Goal: Task Accomplishment & Management: Manage account settings

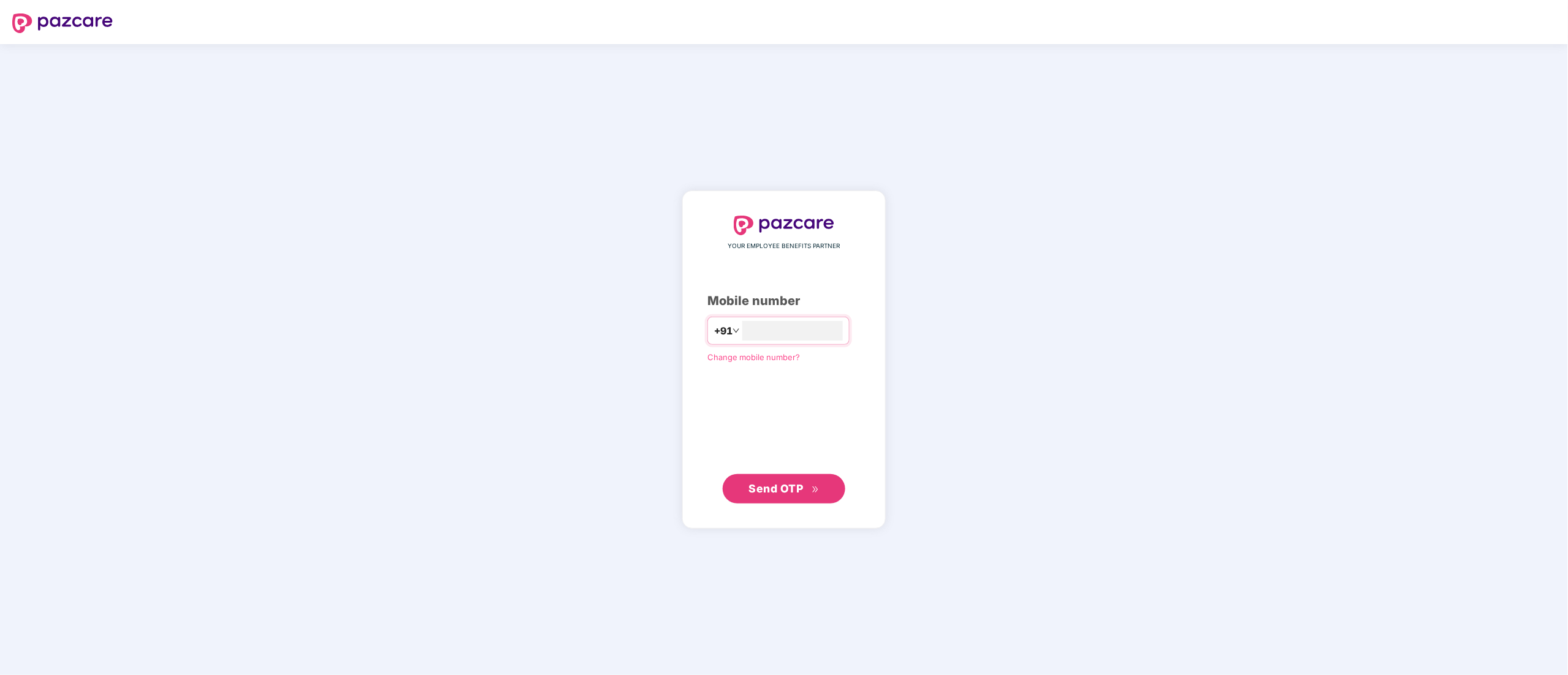
type input "**********"
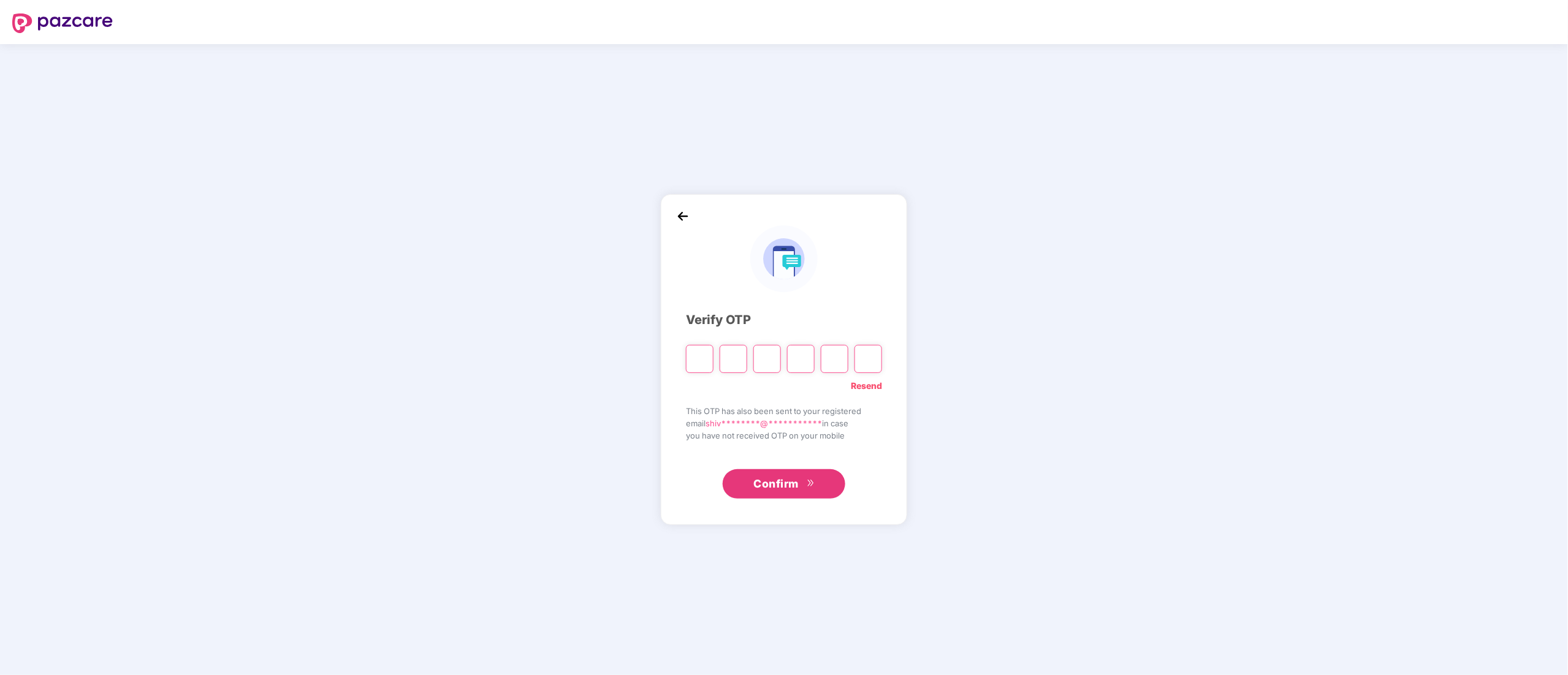
type input "*"
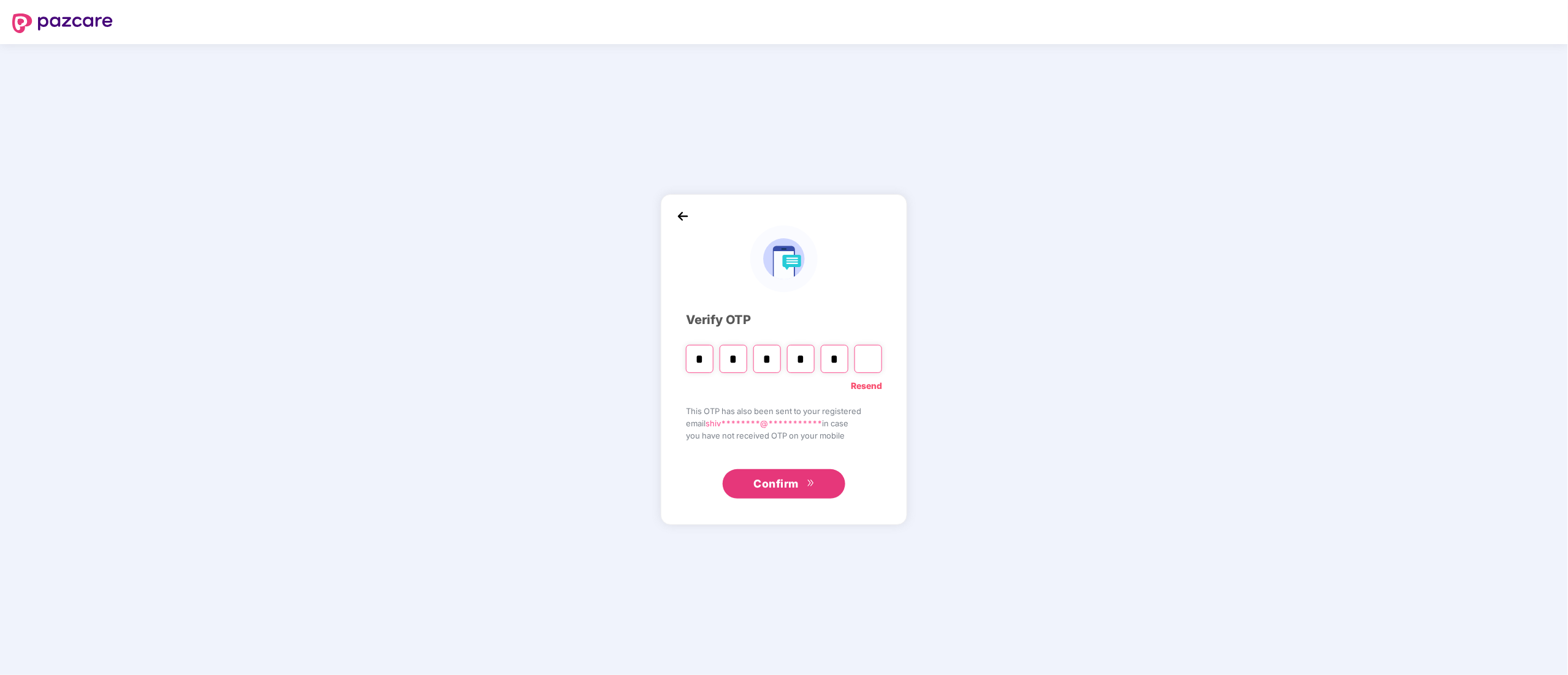
type input "*"
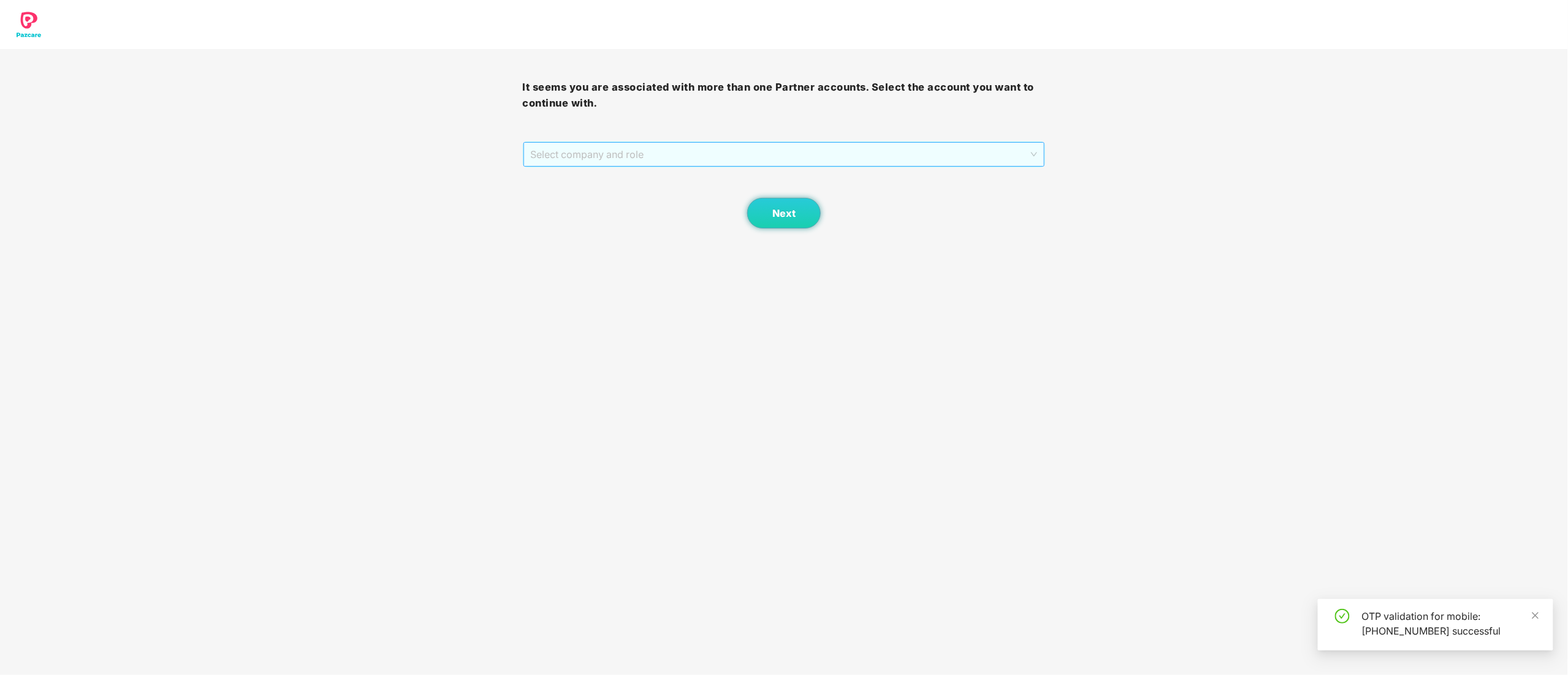
click at [670, 151] on span "Select company and role" at bounding box center [784, 154] width 507 height 23
click at [599, 199] on div "Pazcare - CUSTOMER_SUCCESS" at bounding box center [784, 199] width 508 height 14
click at [783, 221] on button "Next" at bounding box center [784, 213] width 74 height 31
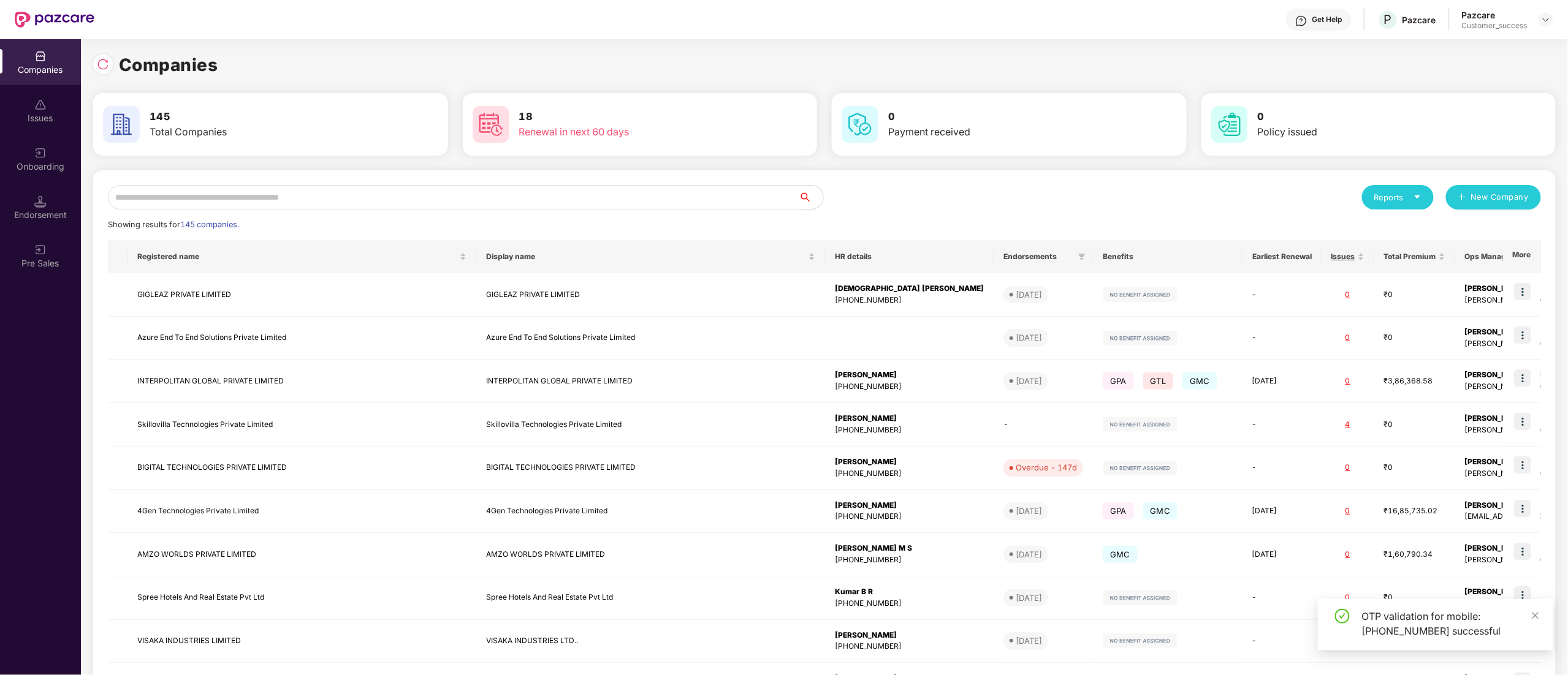
click at [213, 197] on input "text" at bounding box center [452, 197] width 691 height 25
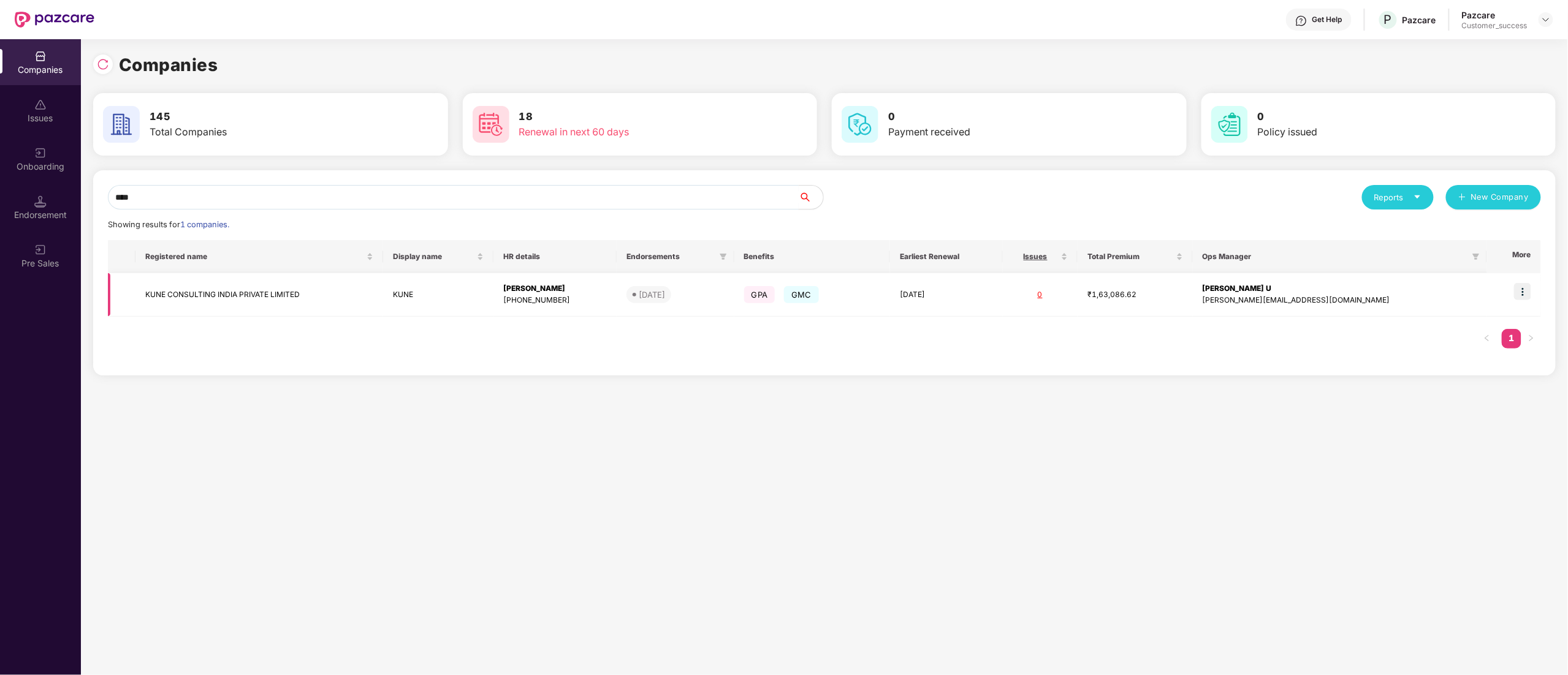
type input "****"
click at [1525, 285] on img at bounding box center [1522, 291] width 17 height 17
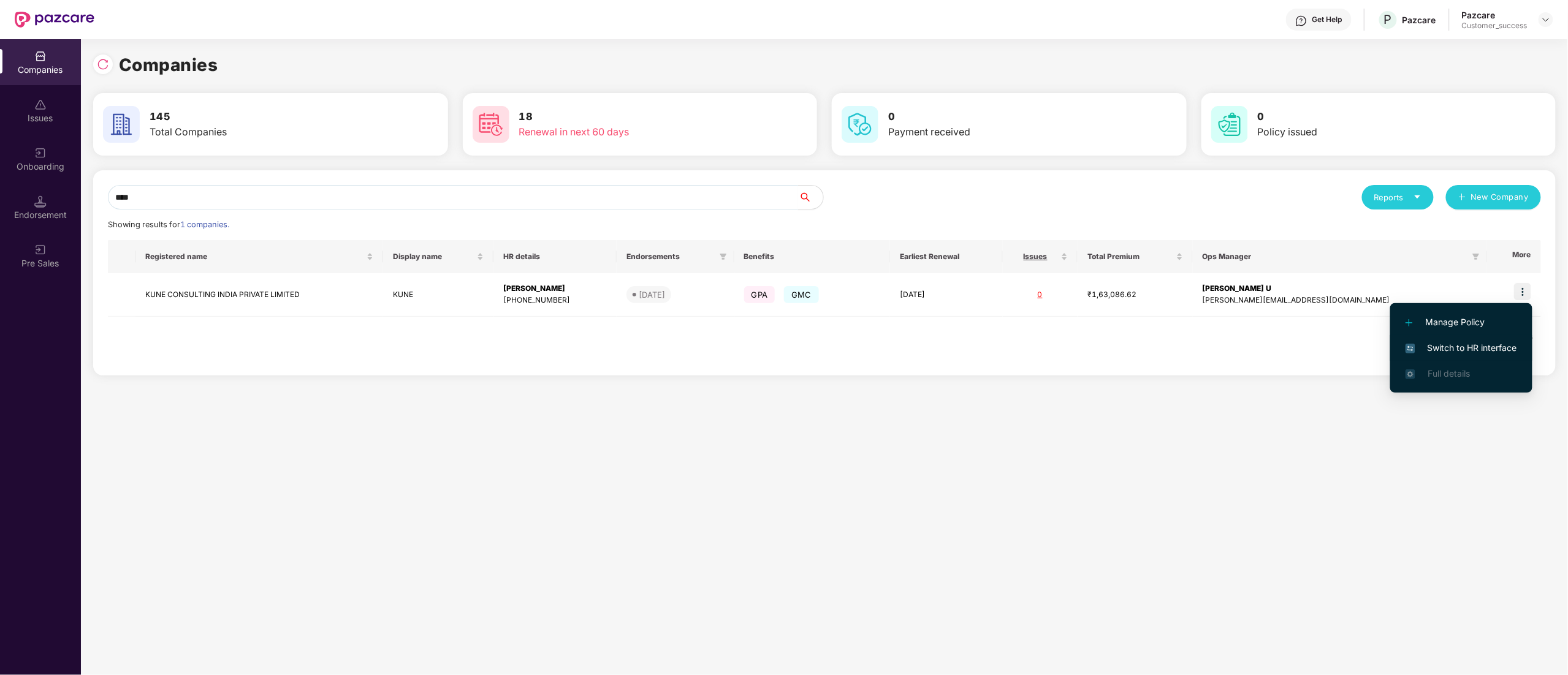
click at [1438, 342] on span "Switch to HR interface" at bounding box center [1461, 348] width 112 height 14
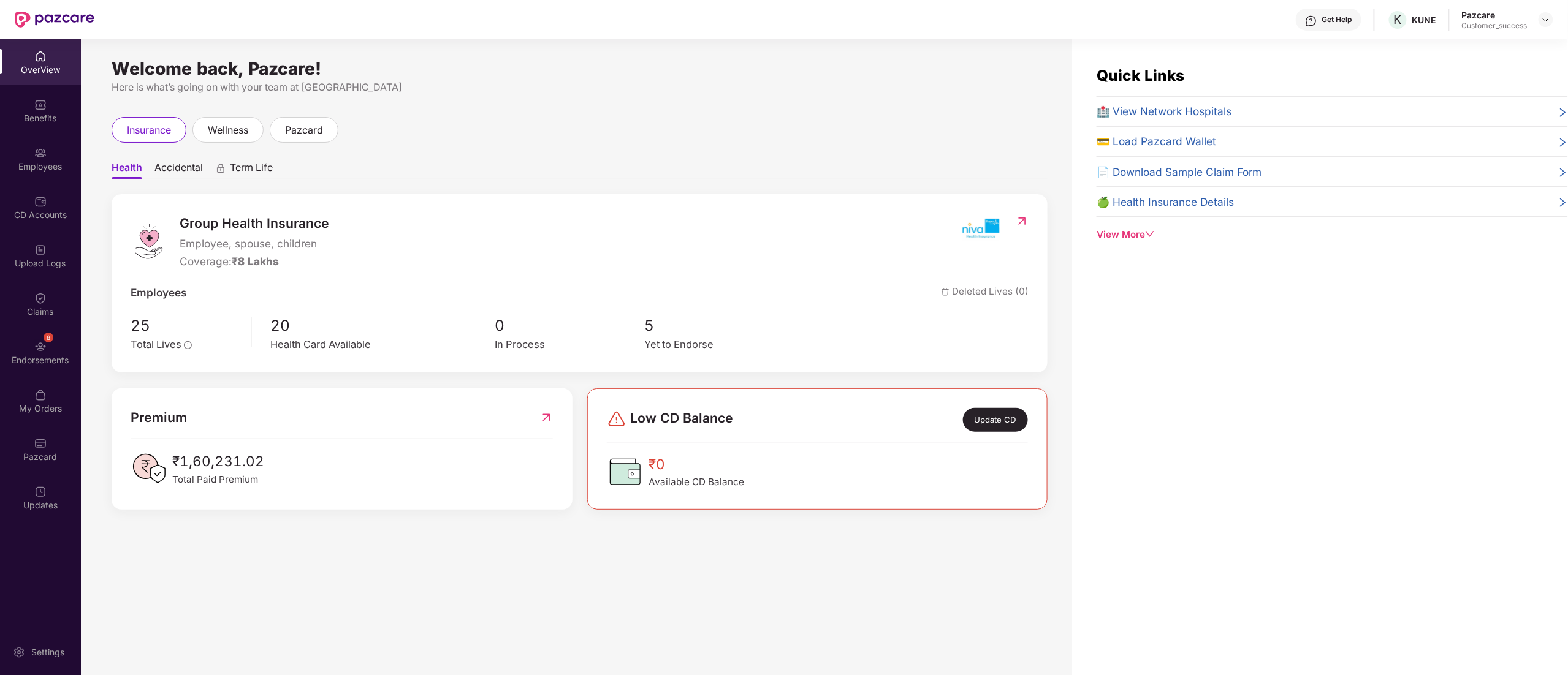
click at [38, 120] on div "Benefits" at bounding box center [40, 118] width 81 height 12
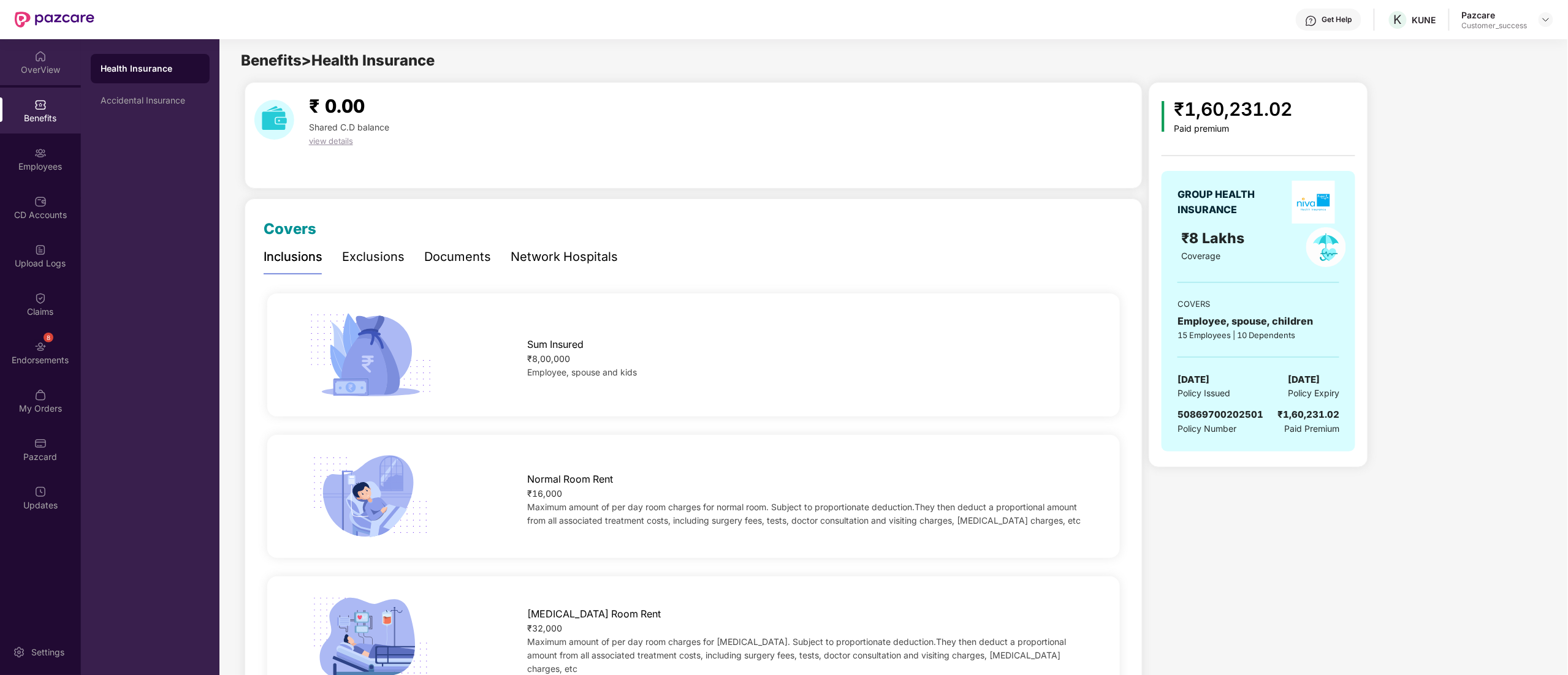
click at [45, 73] on div "OverView" at bounding box center [40, 70] width 81 height 12
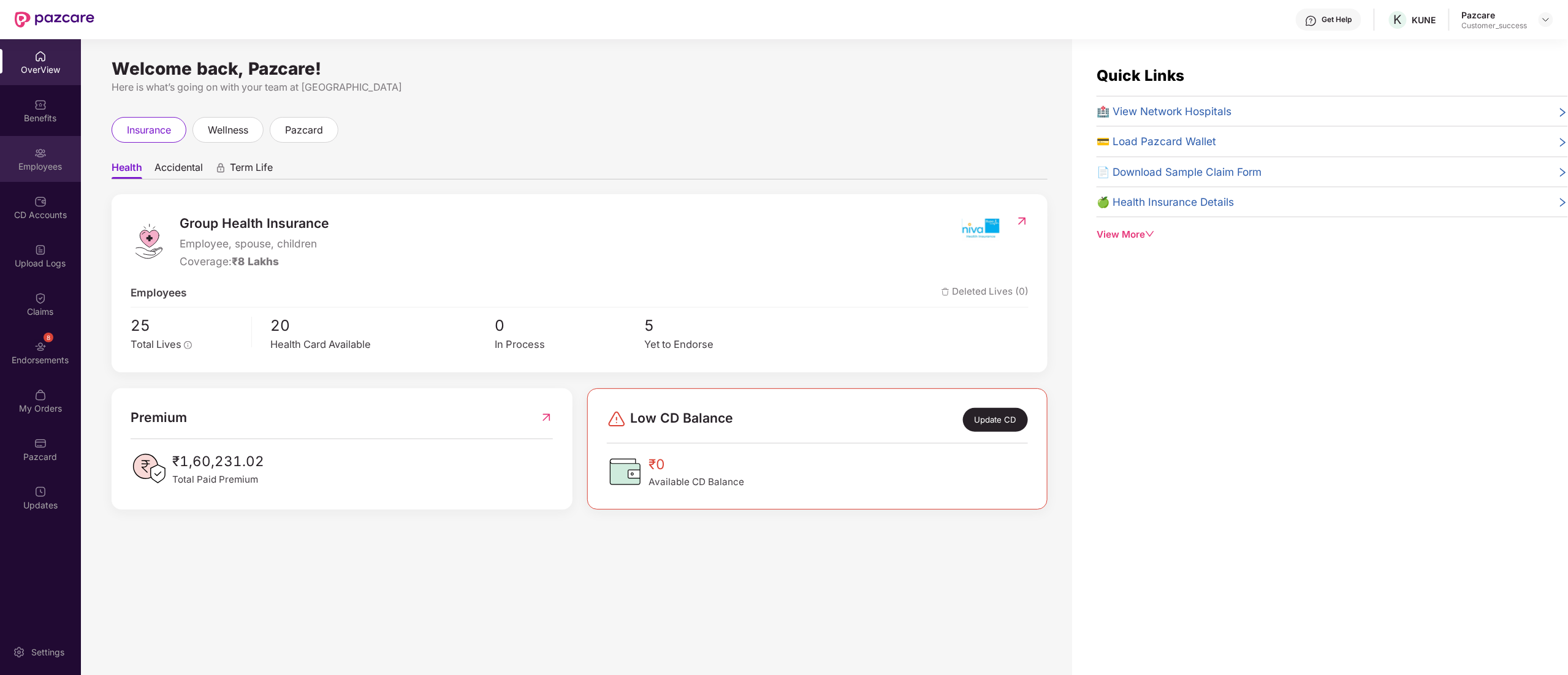
click at [35, 162] on div "Employees" at bounding box center [40, 167] width 81 height 12
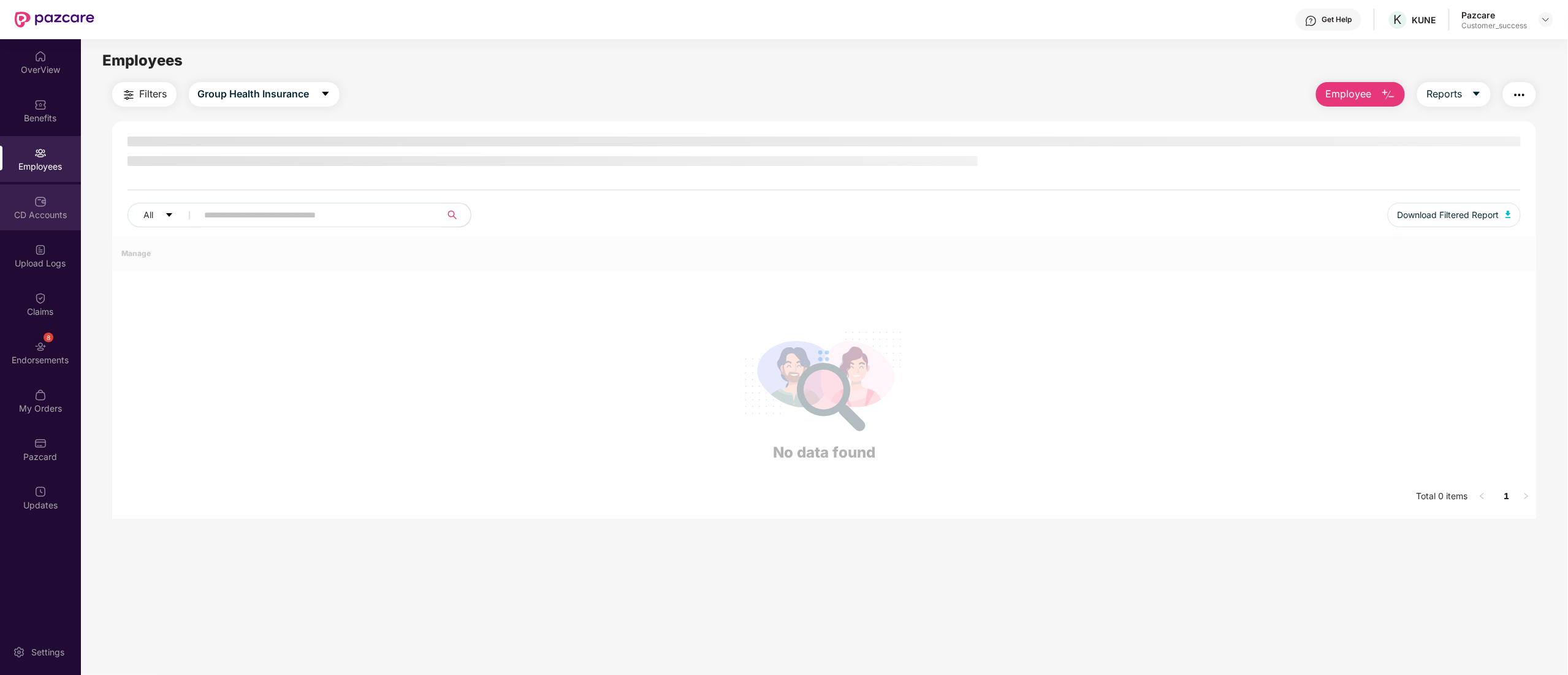
click at [30, 211] on div "CD Accounts" at bounding box center [40, 215] width 81 height 12
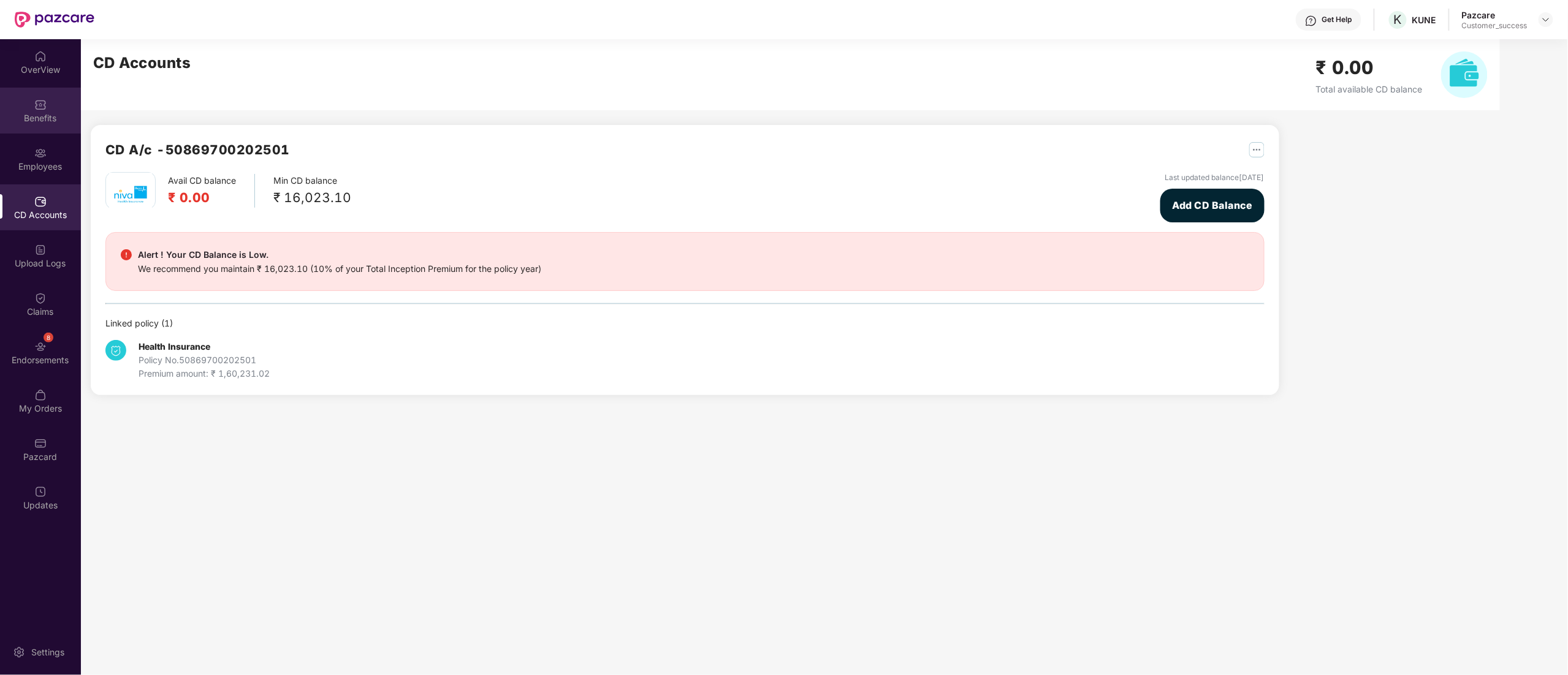
click at [40, 113] on div "Benefits" at bounding box center [40, 118] width 81 height 12
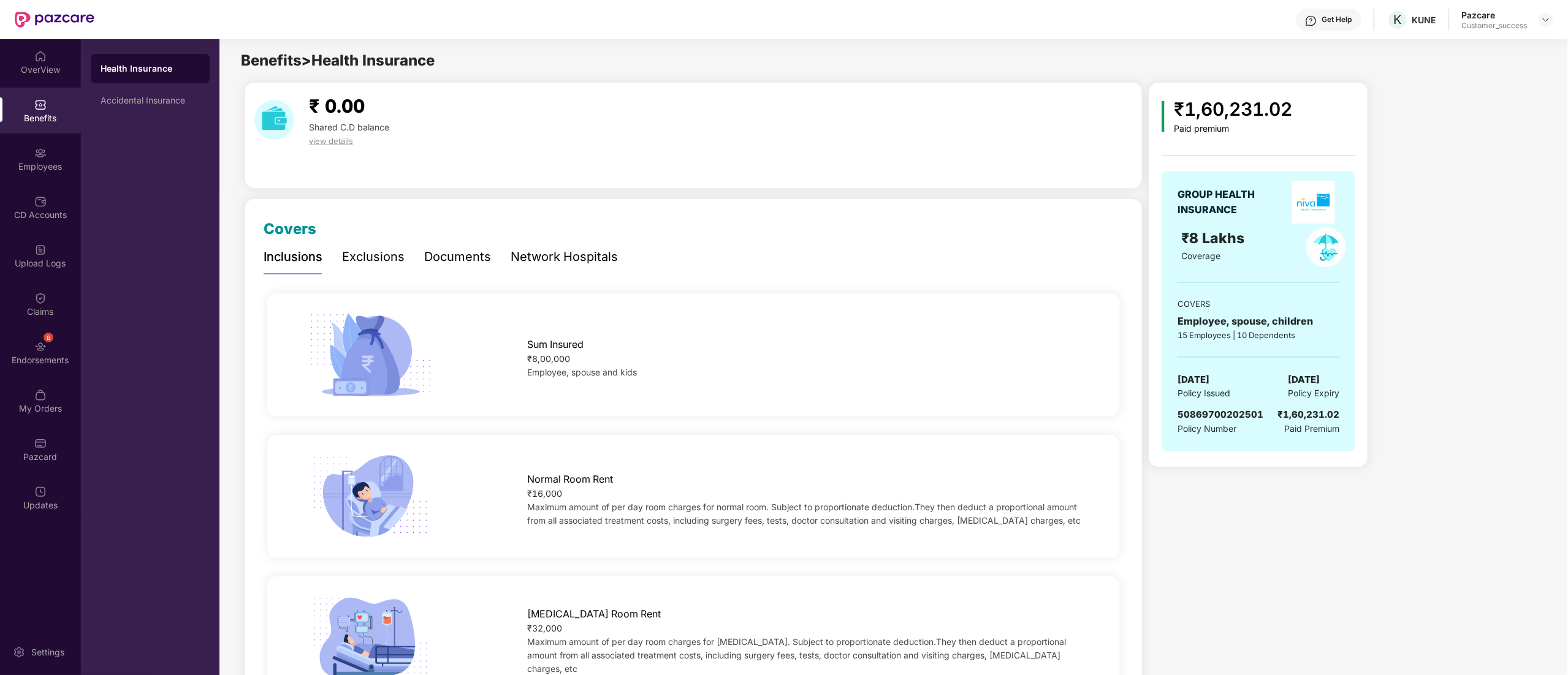
click at [1197, 417] on span "50869700202501" at bounding box center [1221, 414] width 86 height 12
copy span "50869700202501"
click at [1537, 18] on div "Pazcare Customer_success" at bounding box center [1507, 20] width 91 height 21
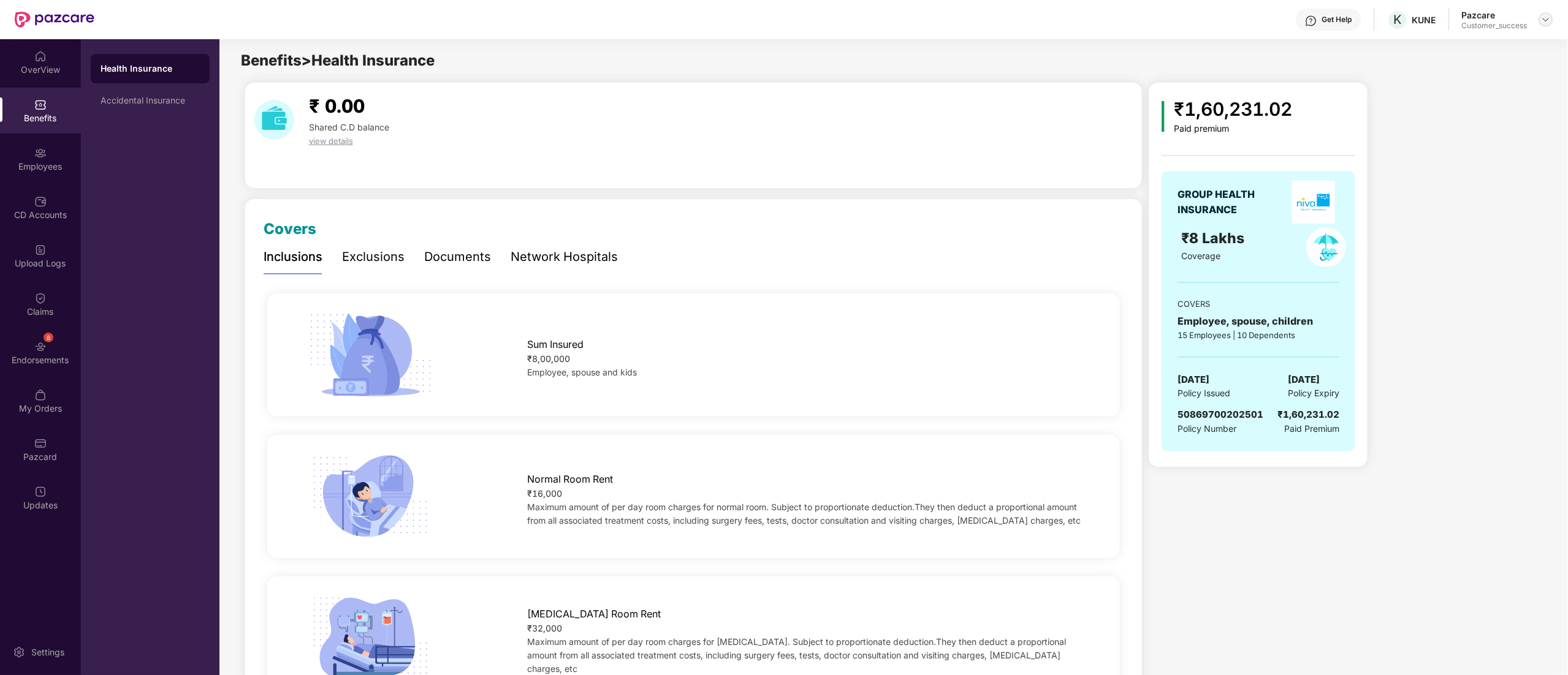
click at [1547, 20] on img at bounding box center [1545, 19] width 9 height 9
click at [1482, 41] on div "Switch to partner view" at bounding box center [1487, 49] width 159 height 24
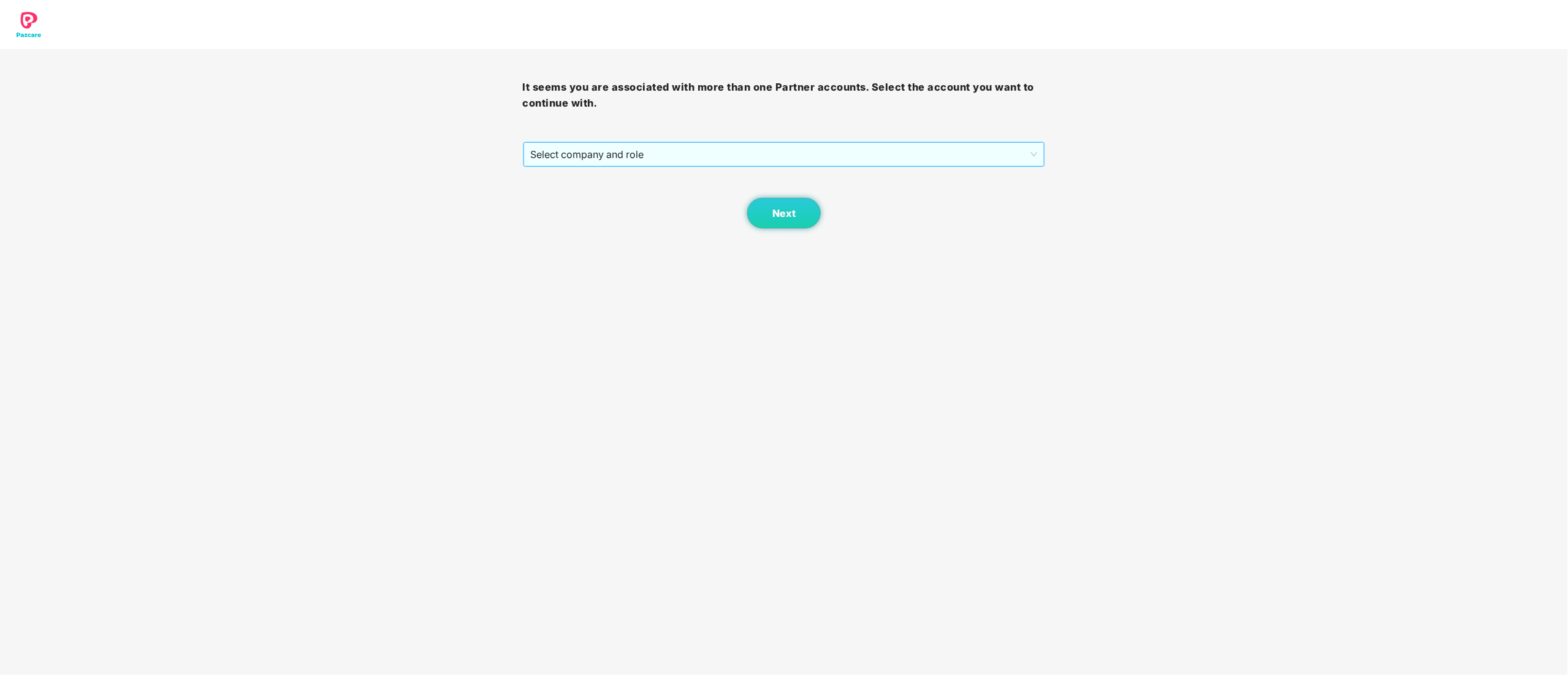
click at [579, 159] on span "Select company and role" at bounding box center [784, 154] width 507 height 23
click at [572, 200] on div "Pazcare - CUSTOMER_SUCCESS" at bounding box center [784, 199] width 508 height 14
drag, startPoint x: 732, startPoint y: 202, endPoint x: 773, endPoint y: 212, distance: 42.2
click at [732, 202] on div "Next" at bounding box center [784, 198] width 523 height 61
click at [773, 212] on span "Next" at bounding box center [784, 214] width 23 height 12
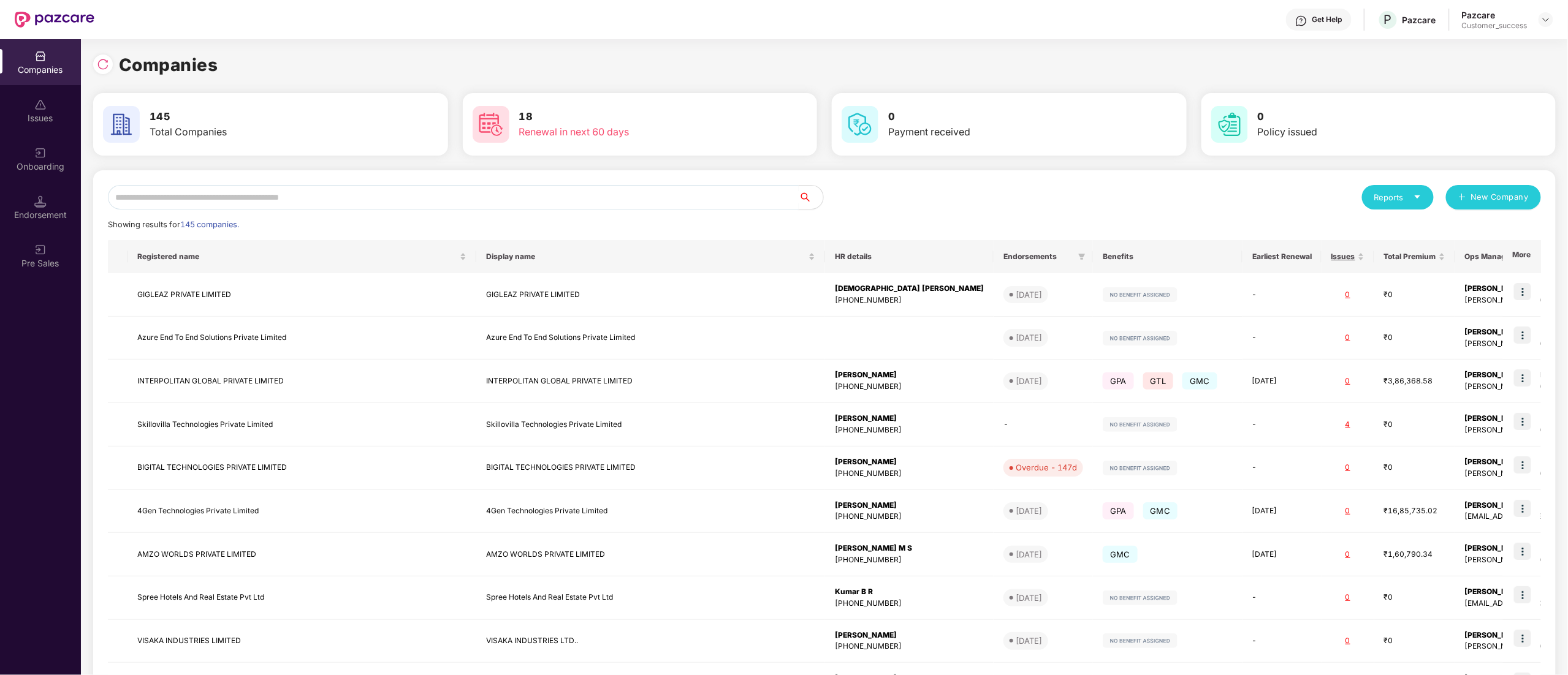
click at [274, 199] on input "text" at bounding box center [452, 197] width 691 height 25
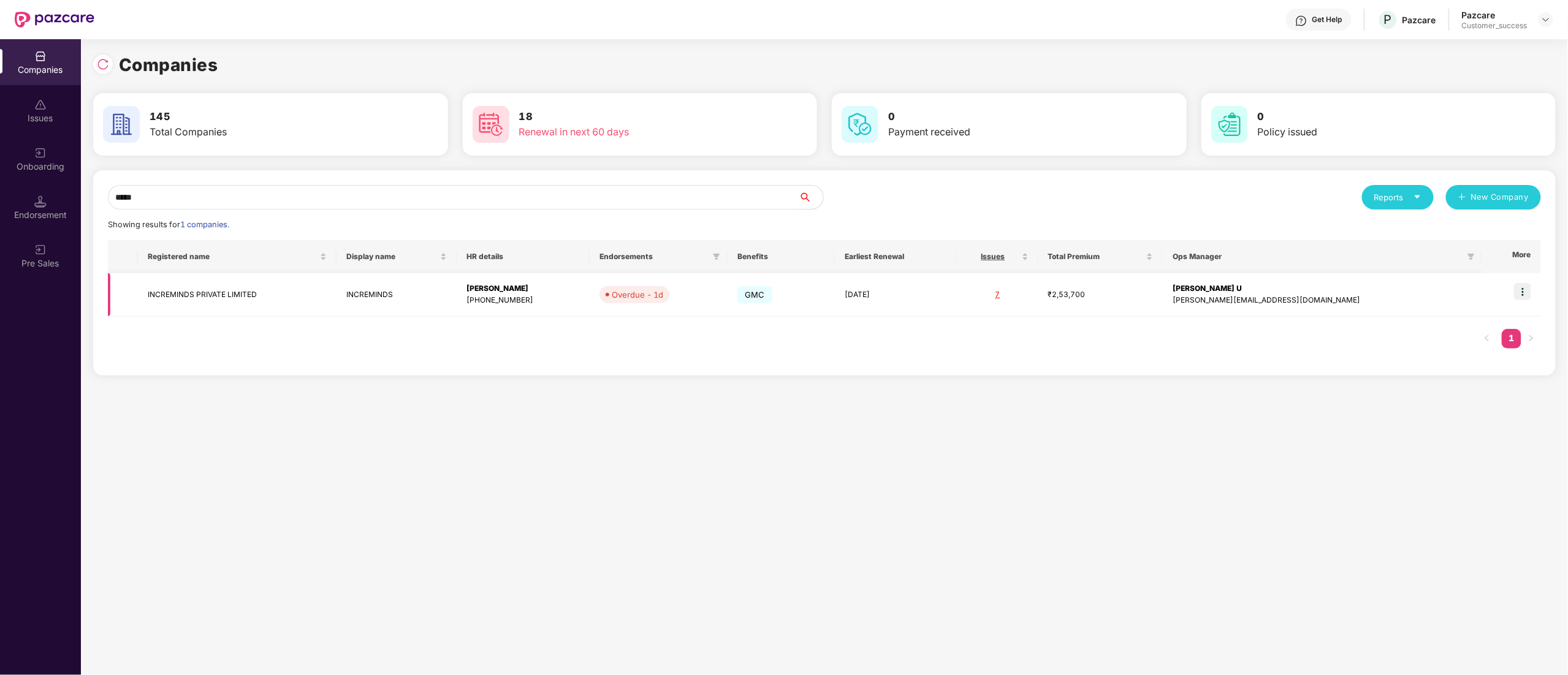
type input "*****"
click at [216, 282] on td "INCREMINDS PRIVATE LIMITED" at bounding box center [237, 295] width 199 height 44
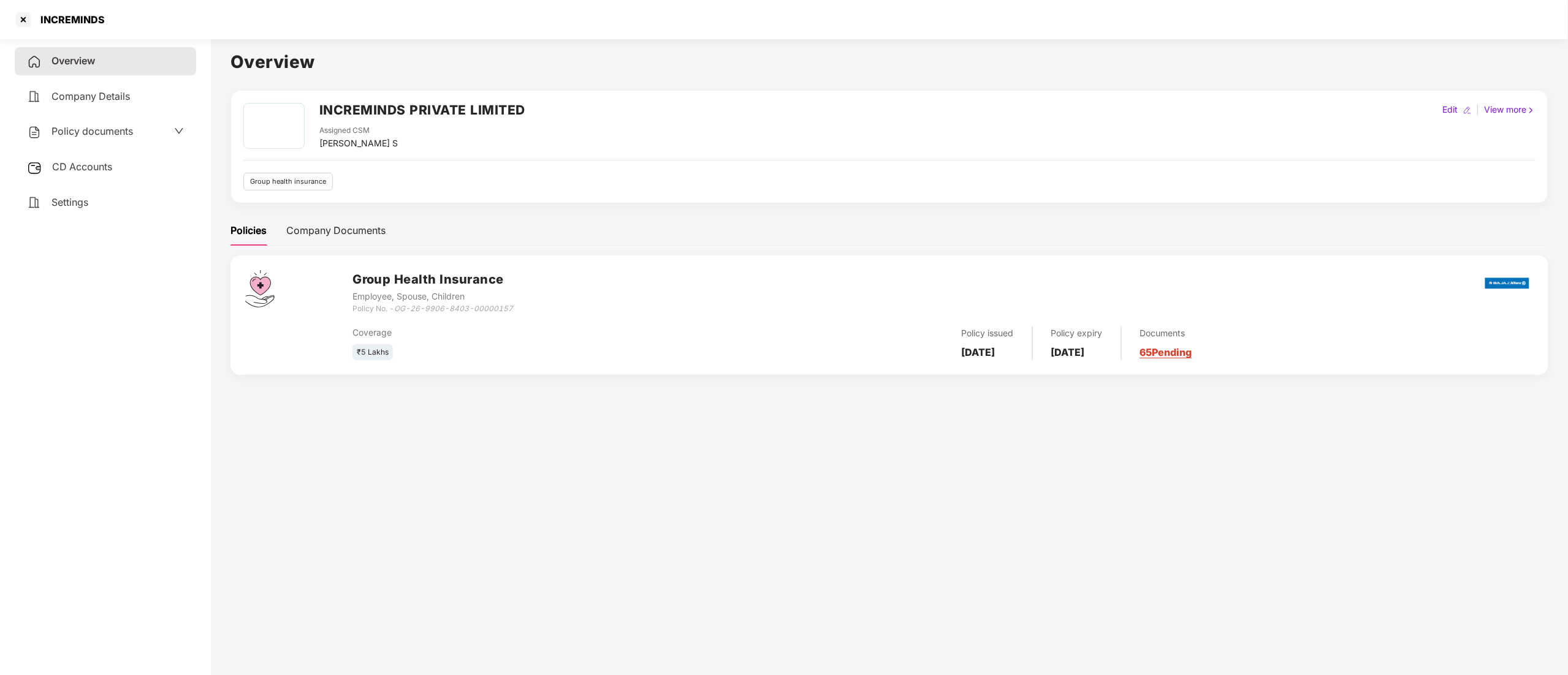
click at [95, 131] on span "Policy documents" at bounding box center [92, 131] width 82 height 12
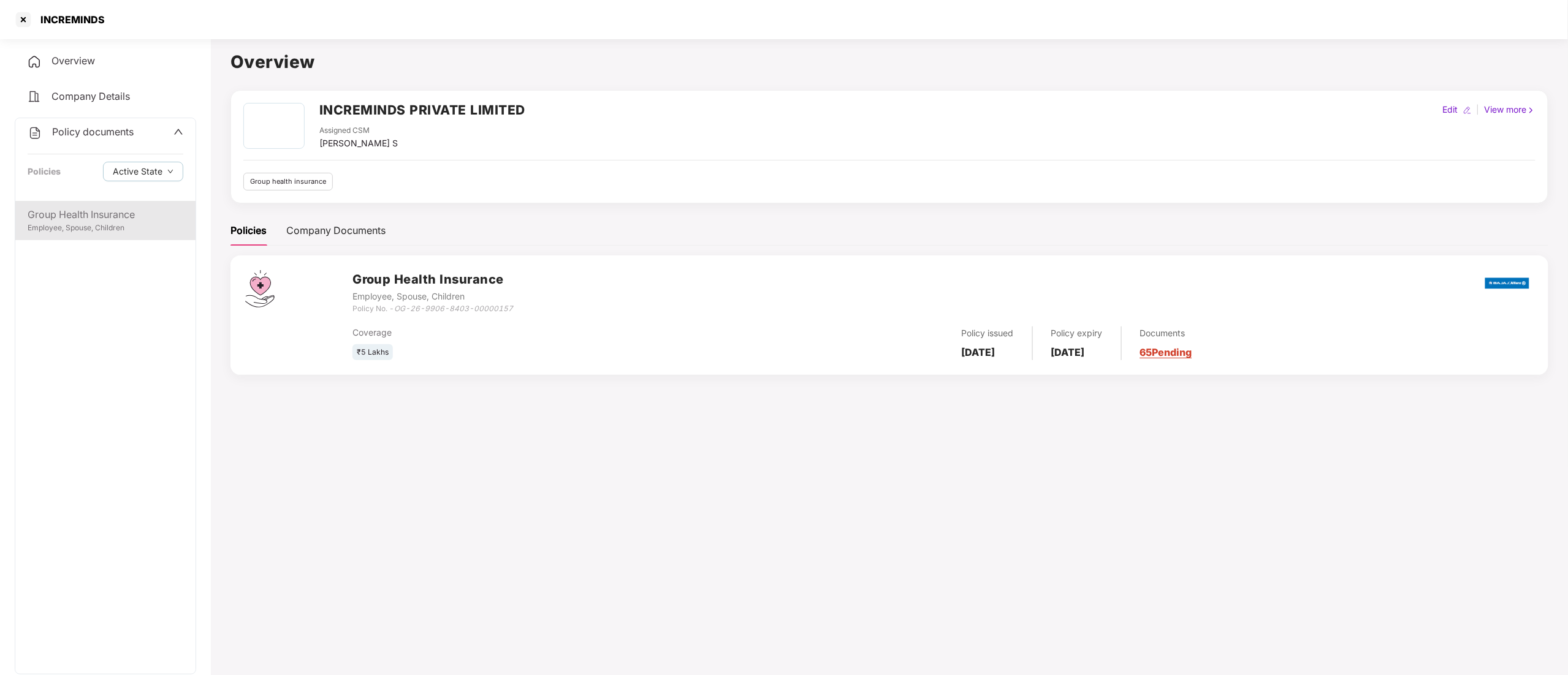
click at [78, 223] on div "Employee, Spouse, Children" at bounding box center [105, 229] width 156 height 12
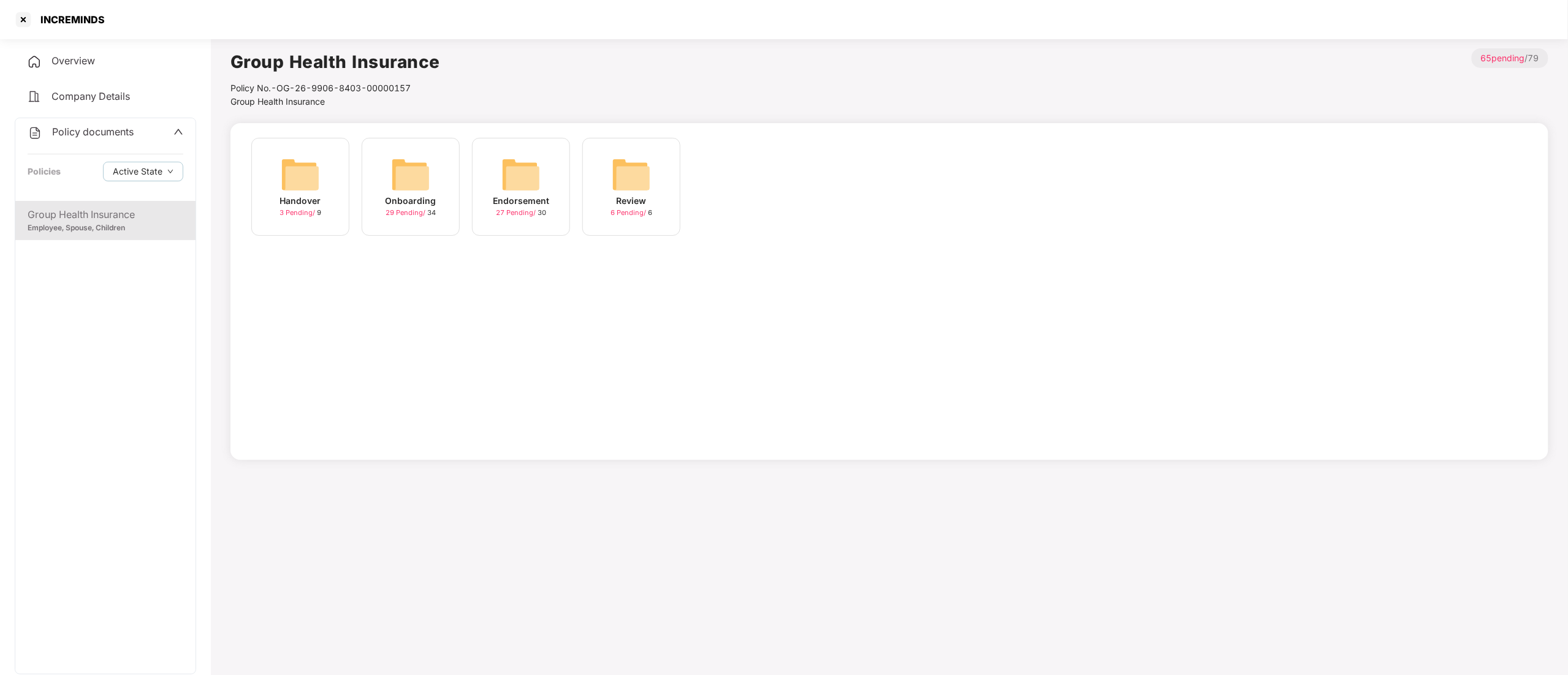
click at [436, 201] on div "Onboarding 29 Pending / 34" at bounding box center [410, 187] width 98 height 98
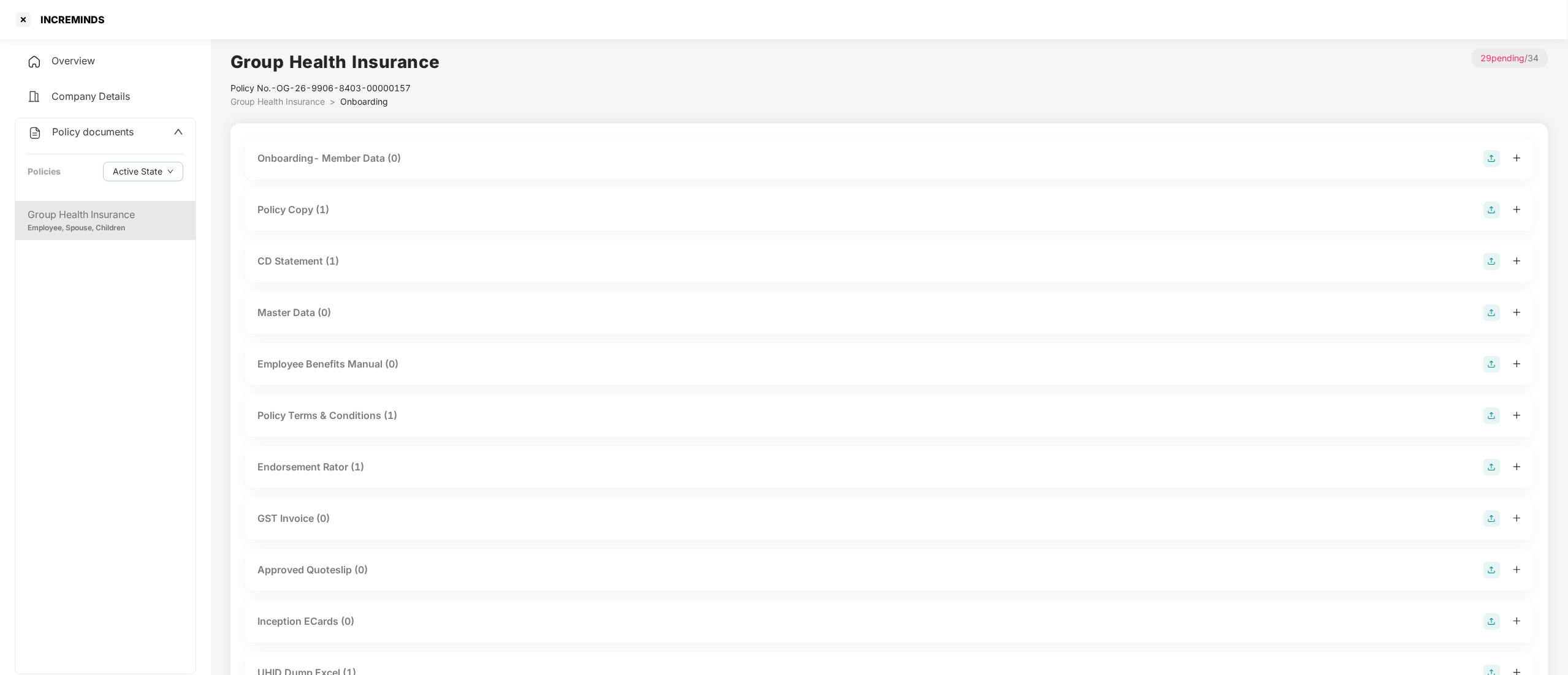
click at [300, 266] on div "CD Statement (1)" at bounding box center [298, 261] width 82 height 15
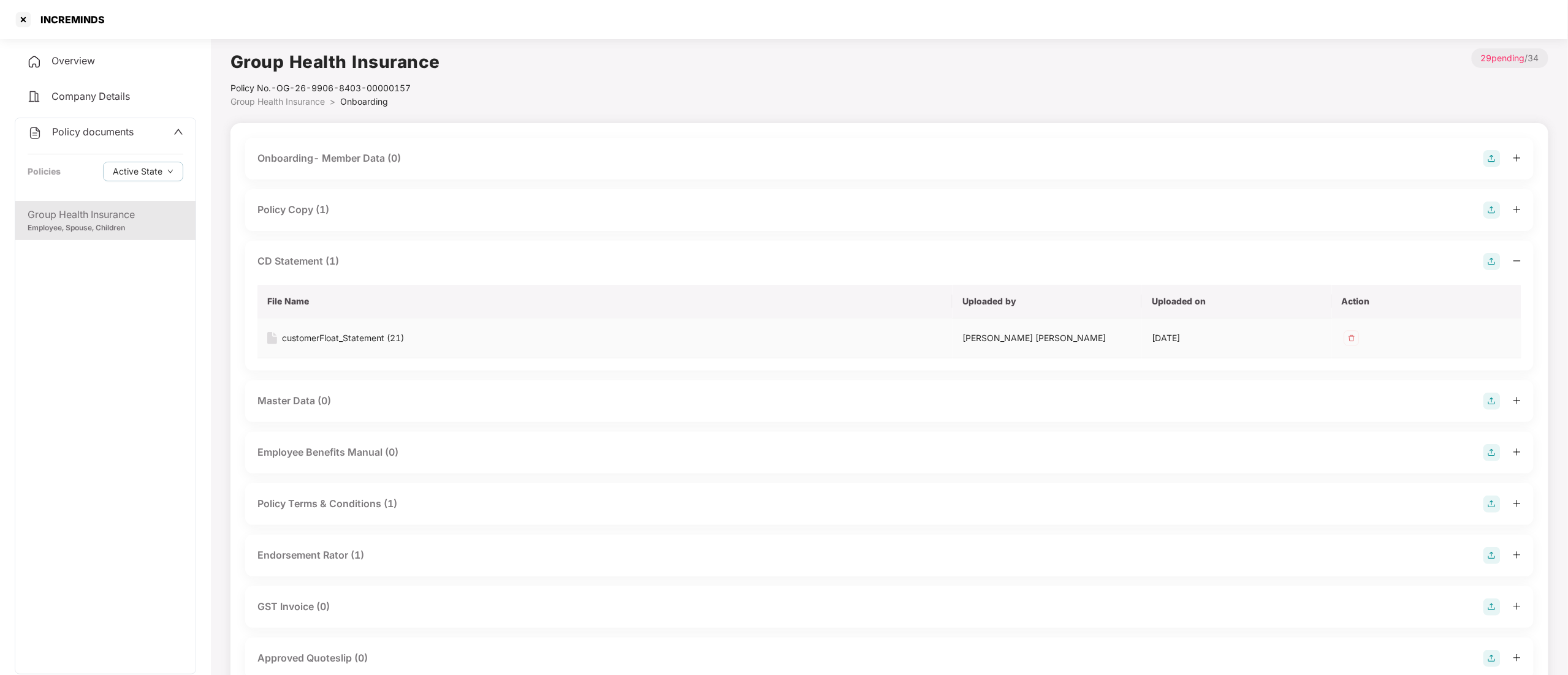
click at [321, 328] on td "customerFloat_Statement (21)" at bounding box center [605, 339] width 695 height 40
click at [321, 335] on div "customerFloat_Statement (21)" at bounding box center [343, 338] width 122 height 14
click at [28, 20] on div at bounding box center [23, 19] width 20 height 20
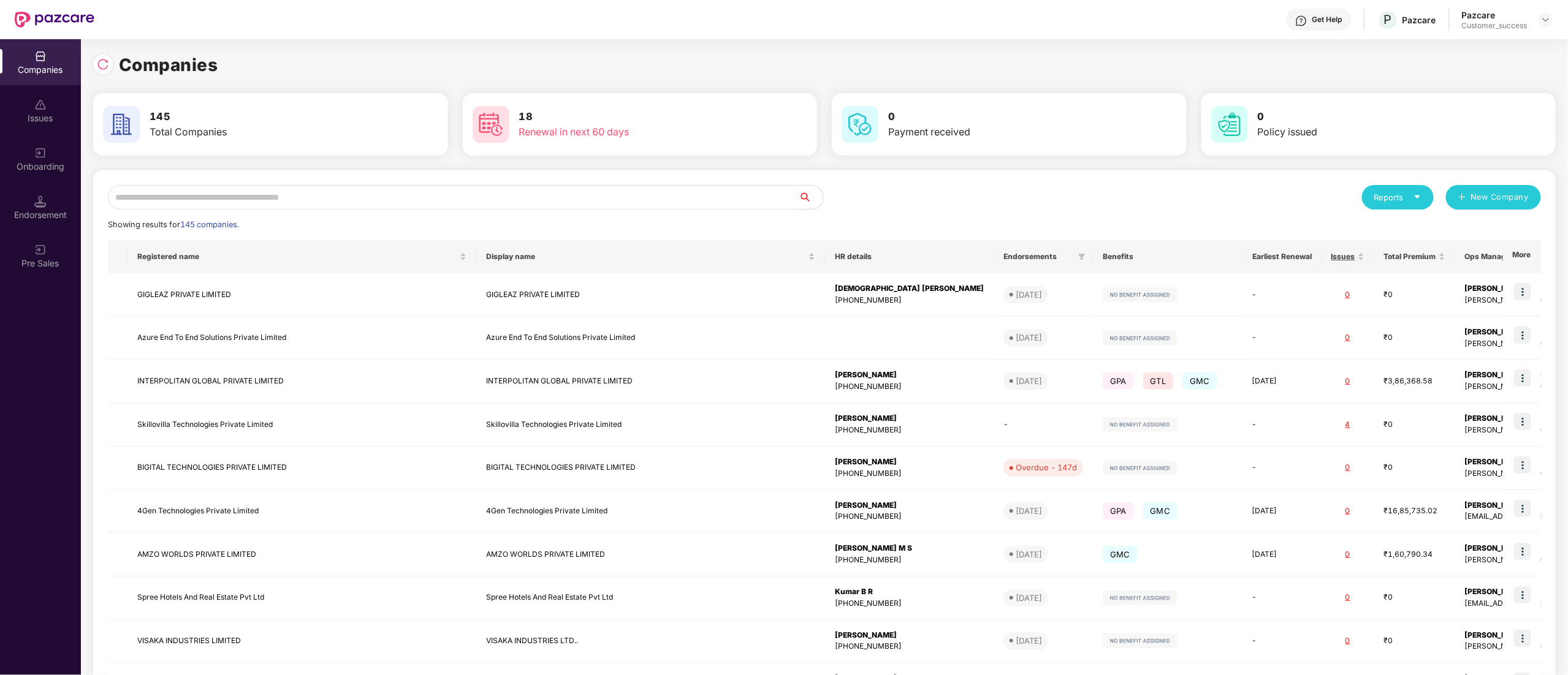
click at [257, 193] on input "text" at bounding box center [452, 197] width 691 height 25
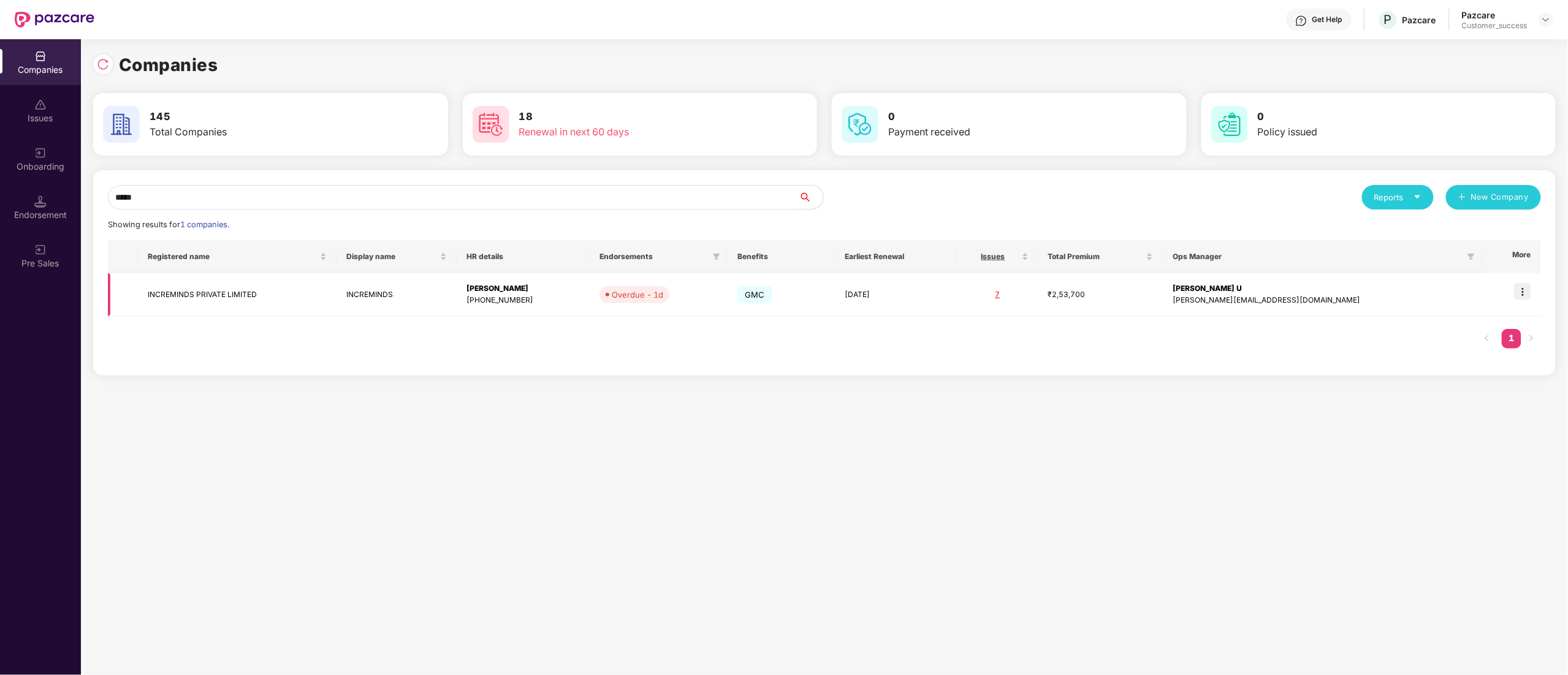
type input "*****"
click at [1534, 286] on td at bounding box center [1511, 295] width 58 height 44
click at [1525, 286] on img at bounding box center [1522, 291] width 17 height 17
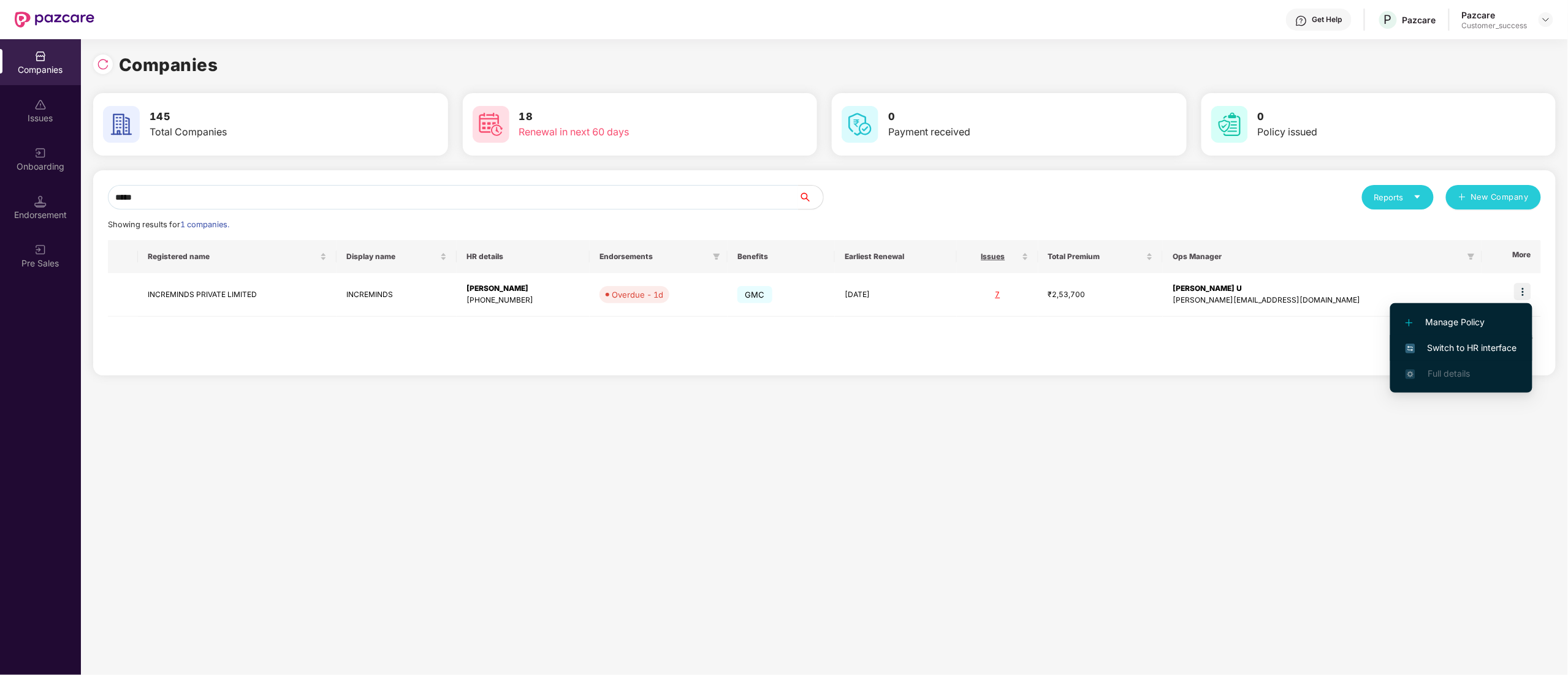
click at [1473, 351] on span "Switch to HR interface" at bounding box center [1461, 348] width 112 height 14
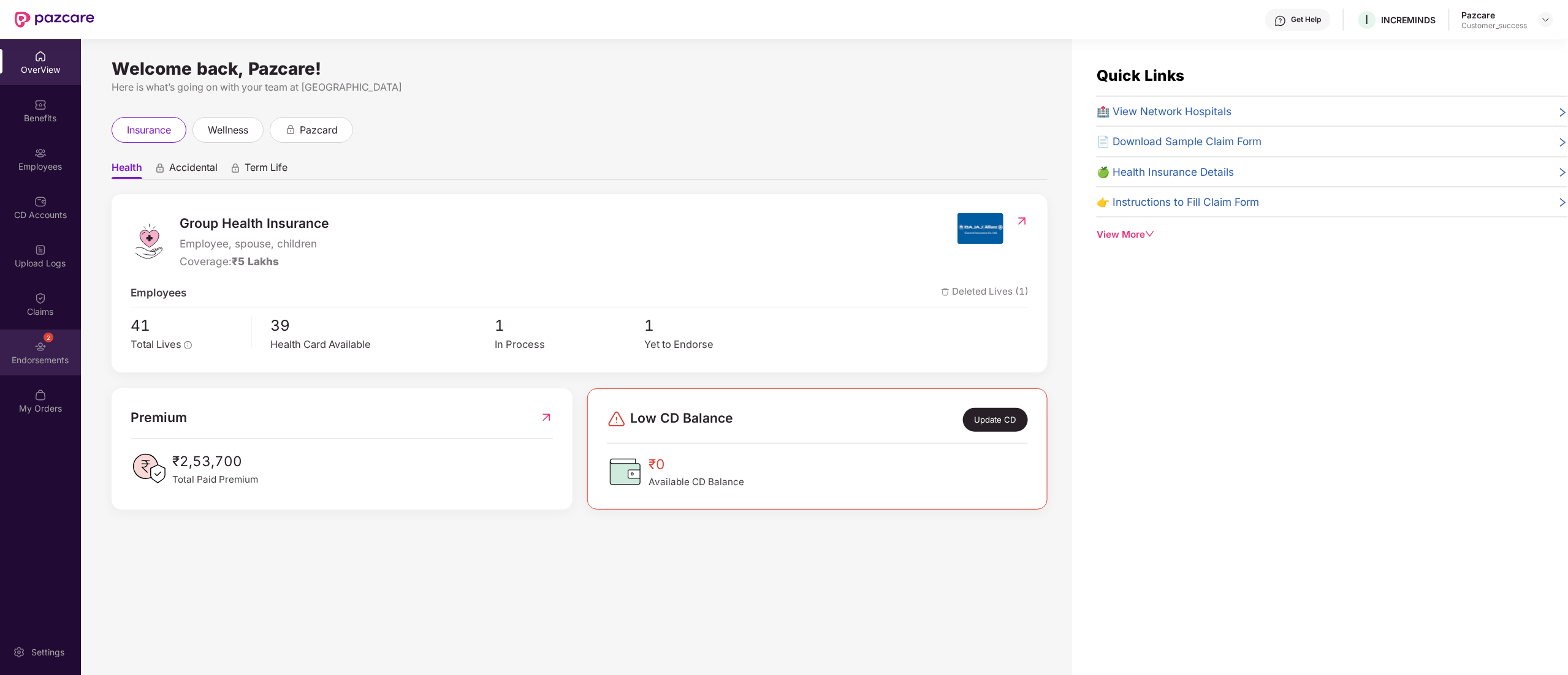
click at [41, 353] on div "2 Endorsements" at bounding box center [40, 352] width 81 height 46
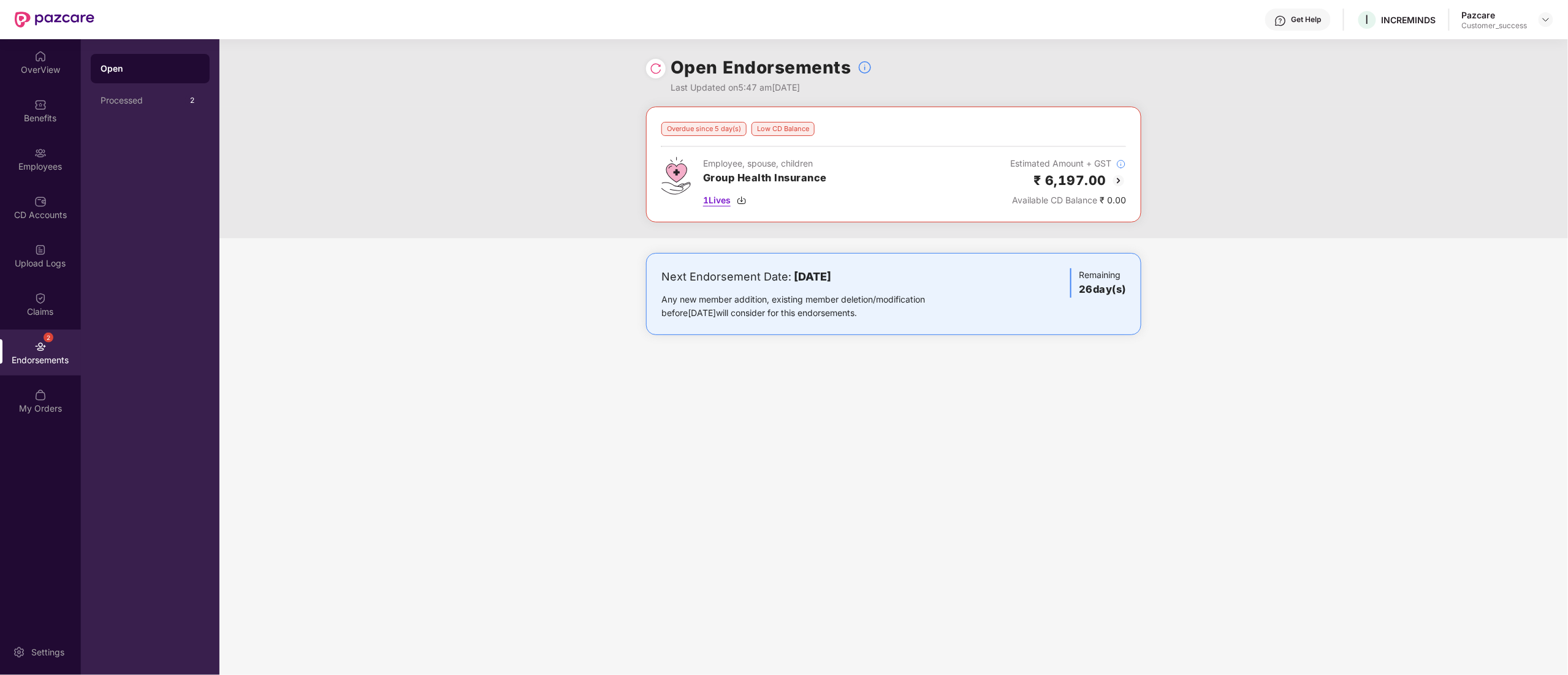
click at [743, 205] on img at bounding box center [741, 199] width 9 height 9
click at [1114, 178] on img at bounding box center [1118, 181] width 15 height 15
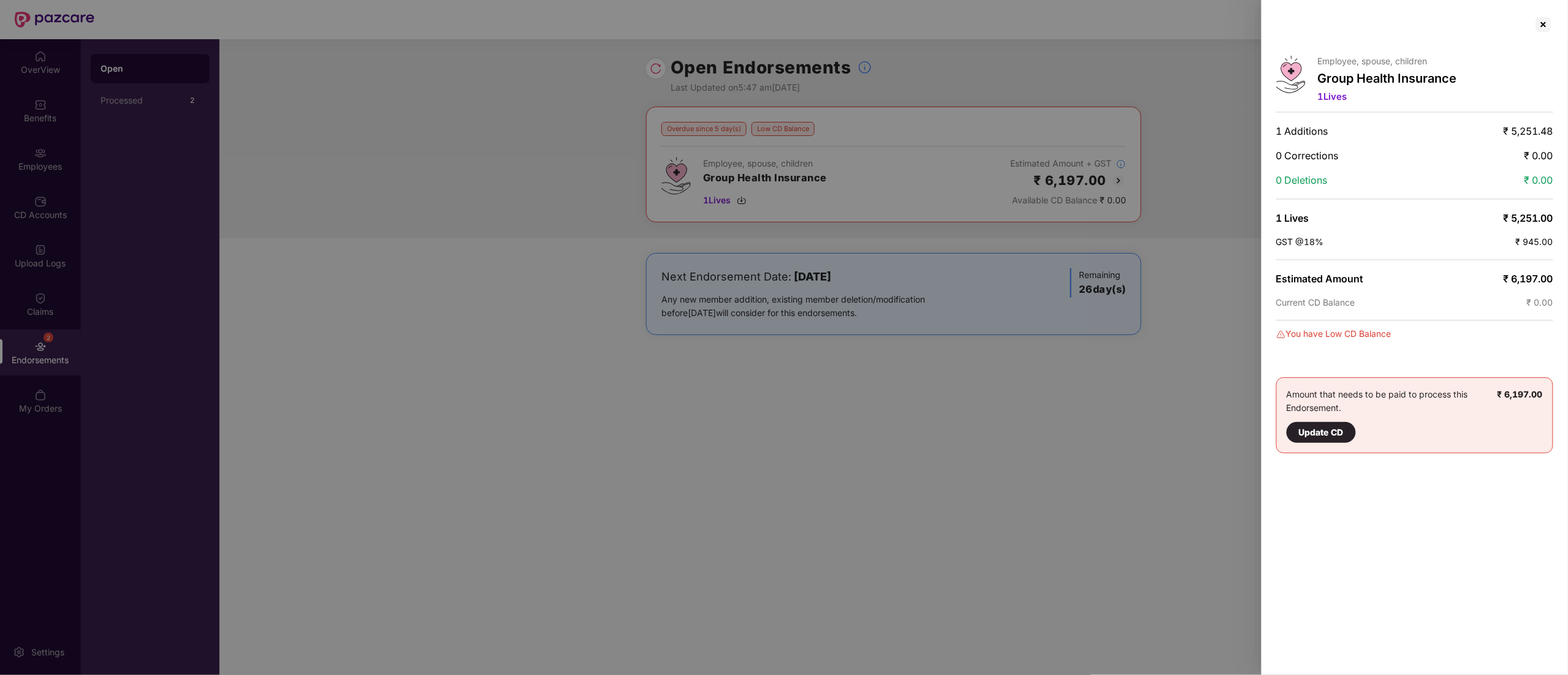
drag, startPoint x: 1540, startPoint y: 22, endPoint x: 1456, endPoint y: 73, distance: 98.3
click at [1540, 22] on div at bounding box center [1543, 24] width 20 height 20
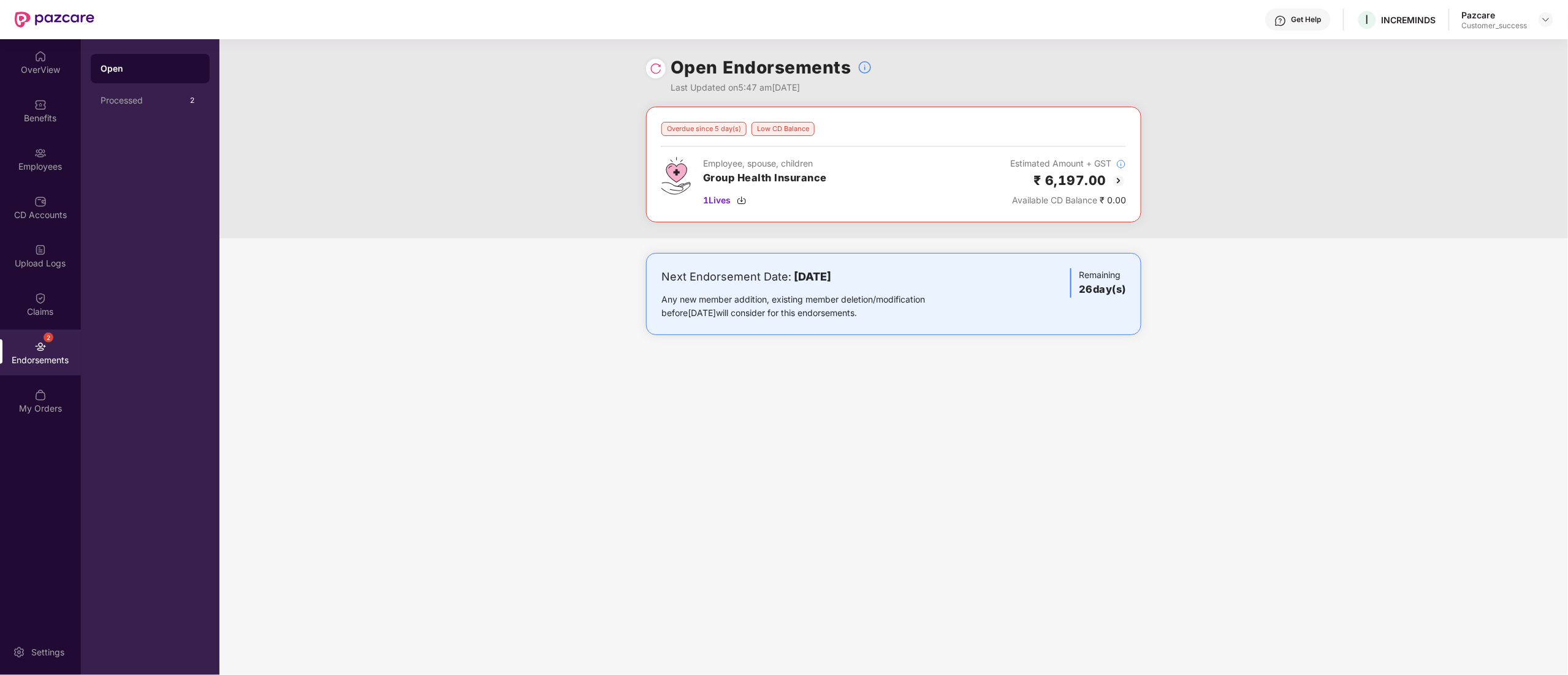
click at [1553, 9] on div "Pazcare Customer_success" at bounding box center [1507, 20] width 91 height 21
click at [1554, 14] on header "Get Help I INCREMINDS Pazcare Customer_success" at bounding box center [784, 20] width 1568 height 40
click at [1548, 25] on div at bounding box center [1545, 19] width 15 height 15
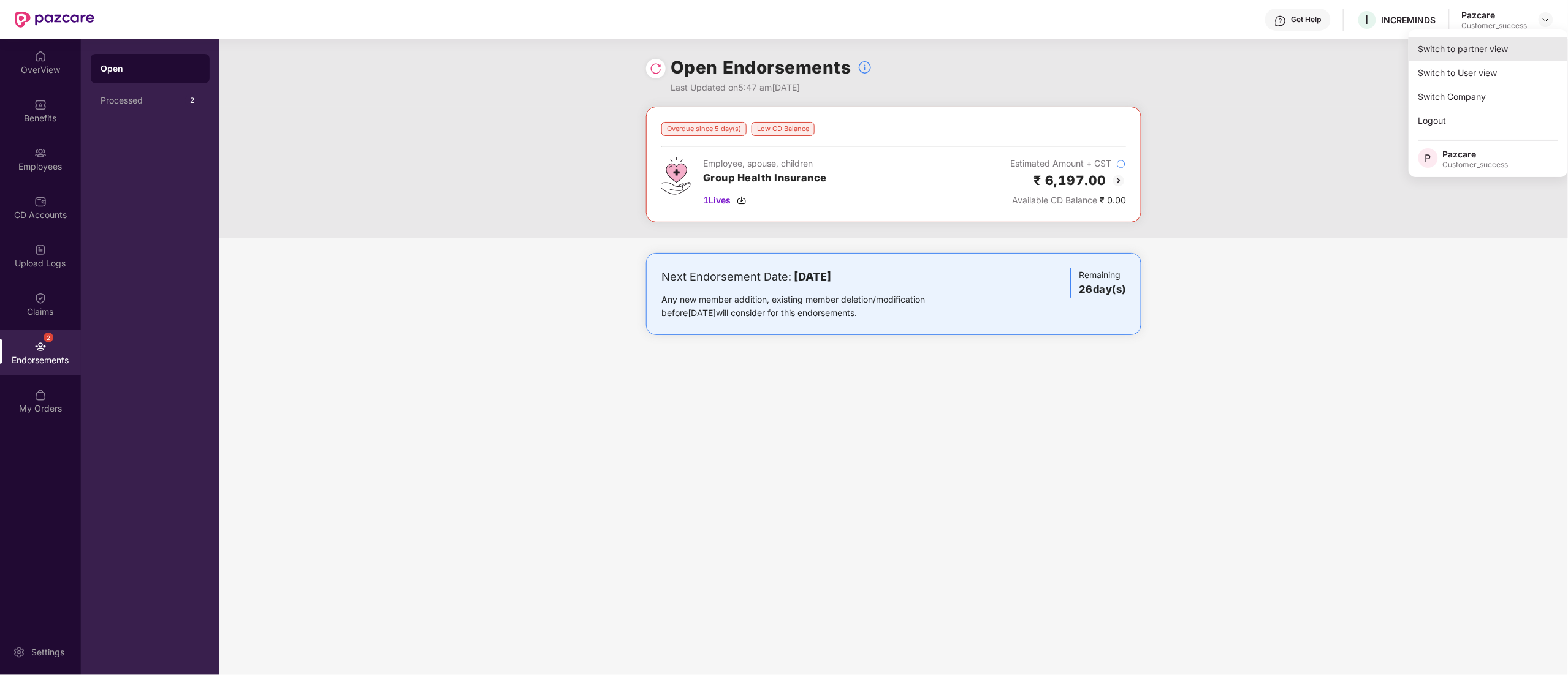
click at [1467, 53] on div "Switch to partner view" at bounding box center [1487, 49] width 159 height 24
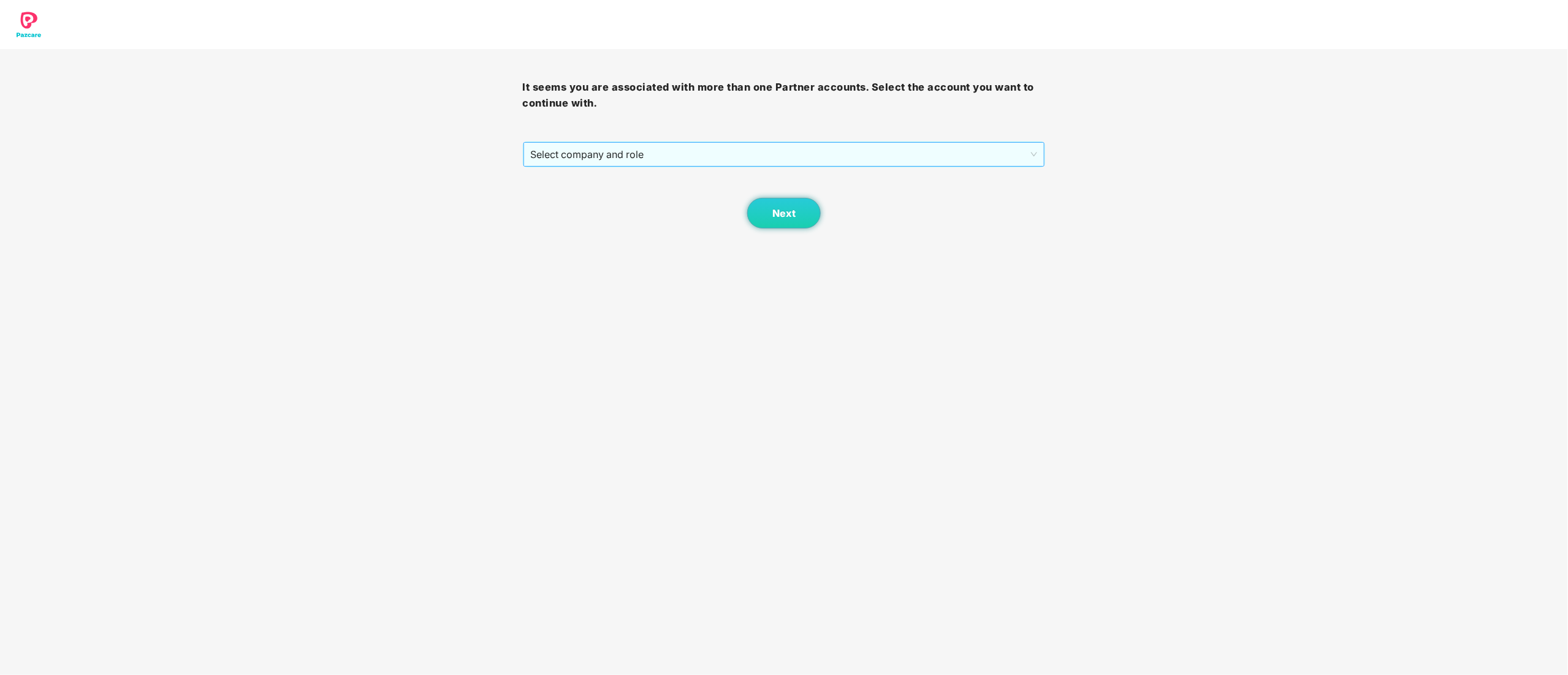
click at [582, 159] on span "Select company and role" at bounding box center [784, 154] width 507 height 23
click at [585, 205] on div "Pazcare - CUSTOMER_SUCCESS" at bounding box center [784, 199] width 508 height 14
click at [815, 213] on button "Next" at bounding box center [784, 213] width 74 height 31
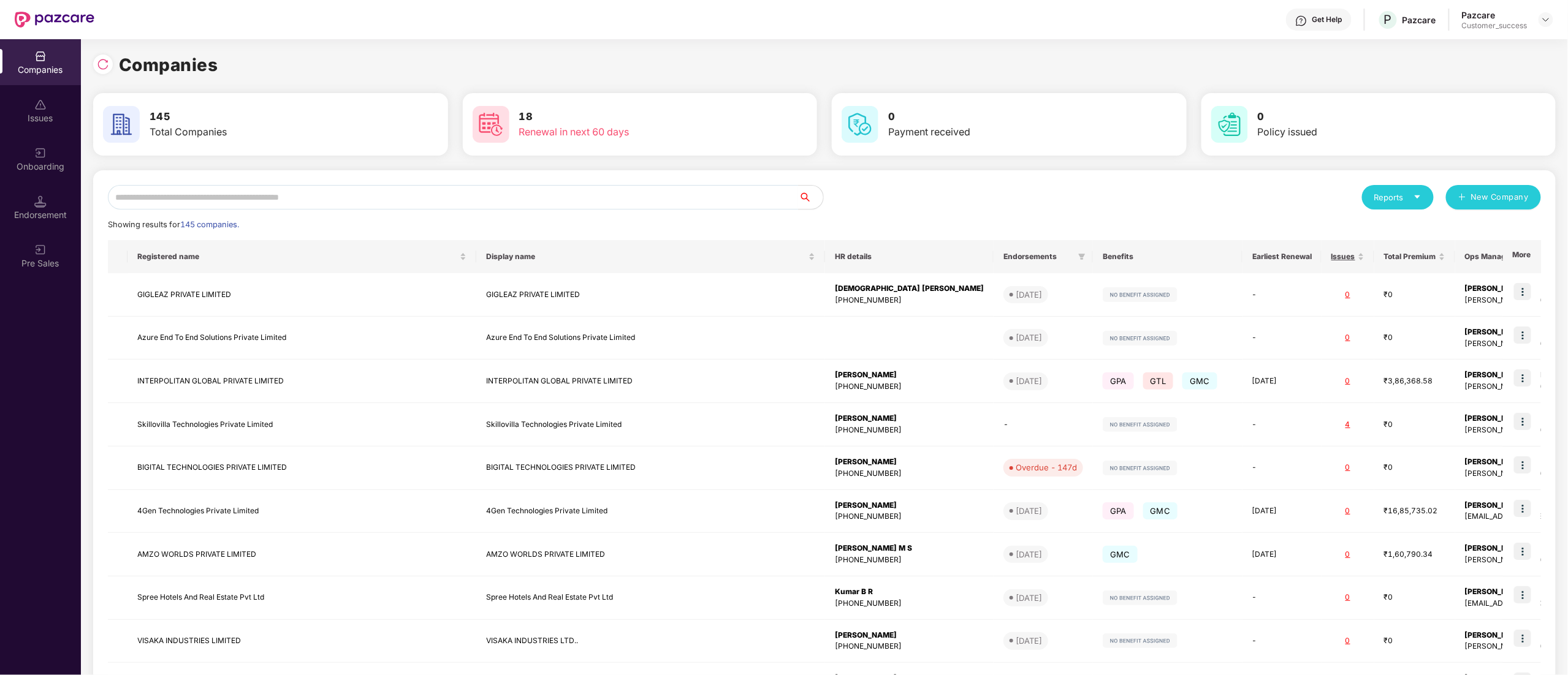
click at [148, 166] on div "Companies 145 Total Companies 18 Renewal in next 60 days 0 Payment received 0 P…" at bounding box center [824, 413] width 1462 height 723
click at [151, 198] on input "text" at bounding box center [452, 197] width 691 height 25
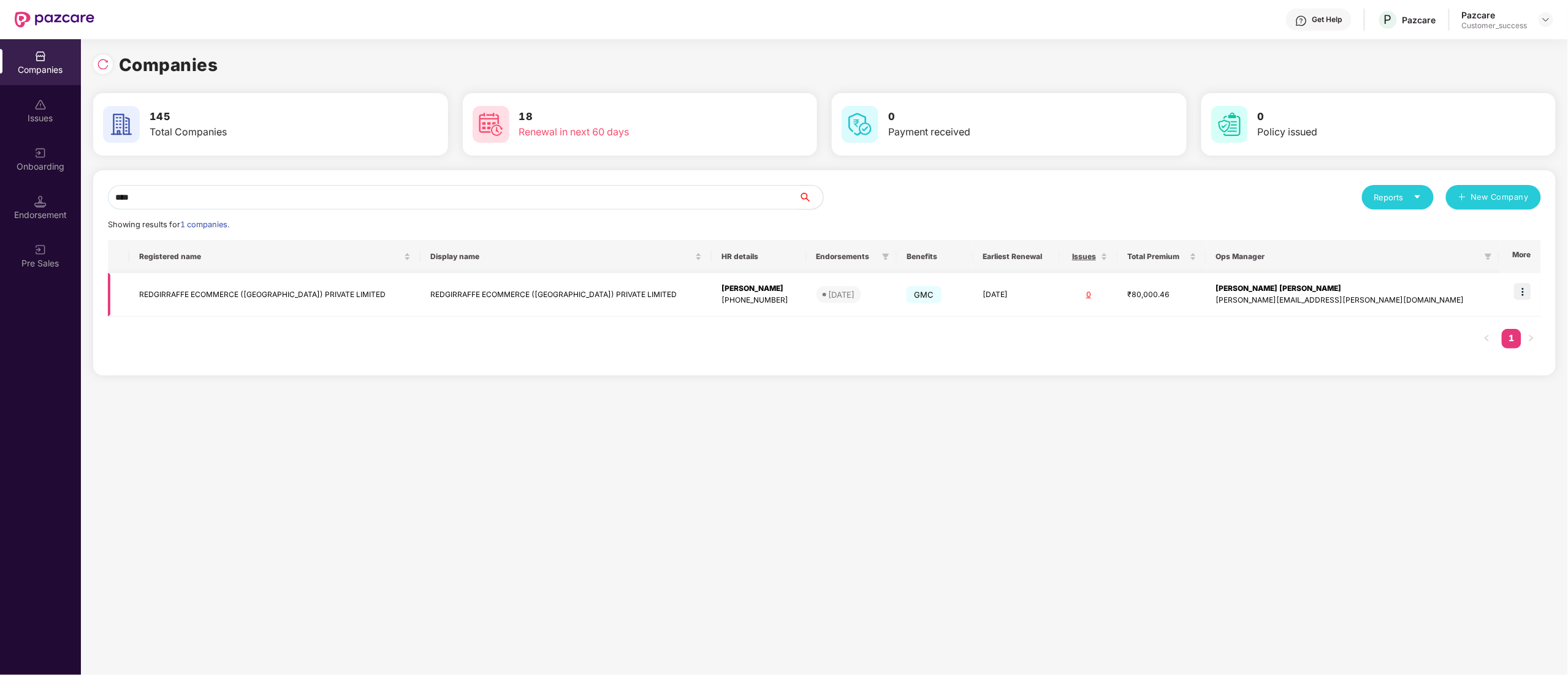
type input "****"
click at [1523, 293] on img at bounding box center [1522, 291] width 17 height 17
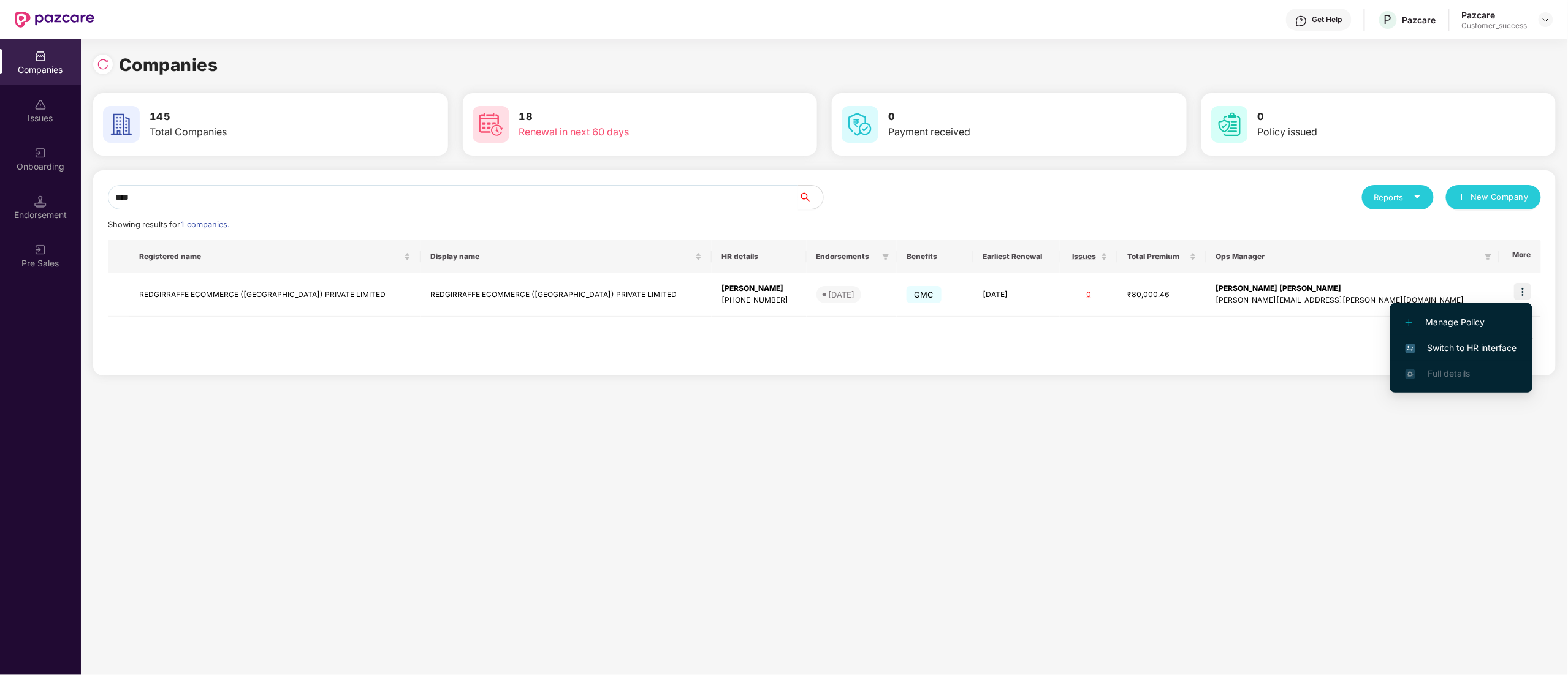
click at [1493, 343] on span "Switch to HR interface" at bounding box center [1461, 348] width 112 height 14
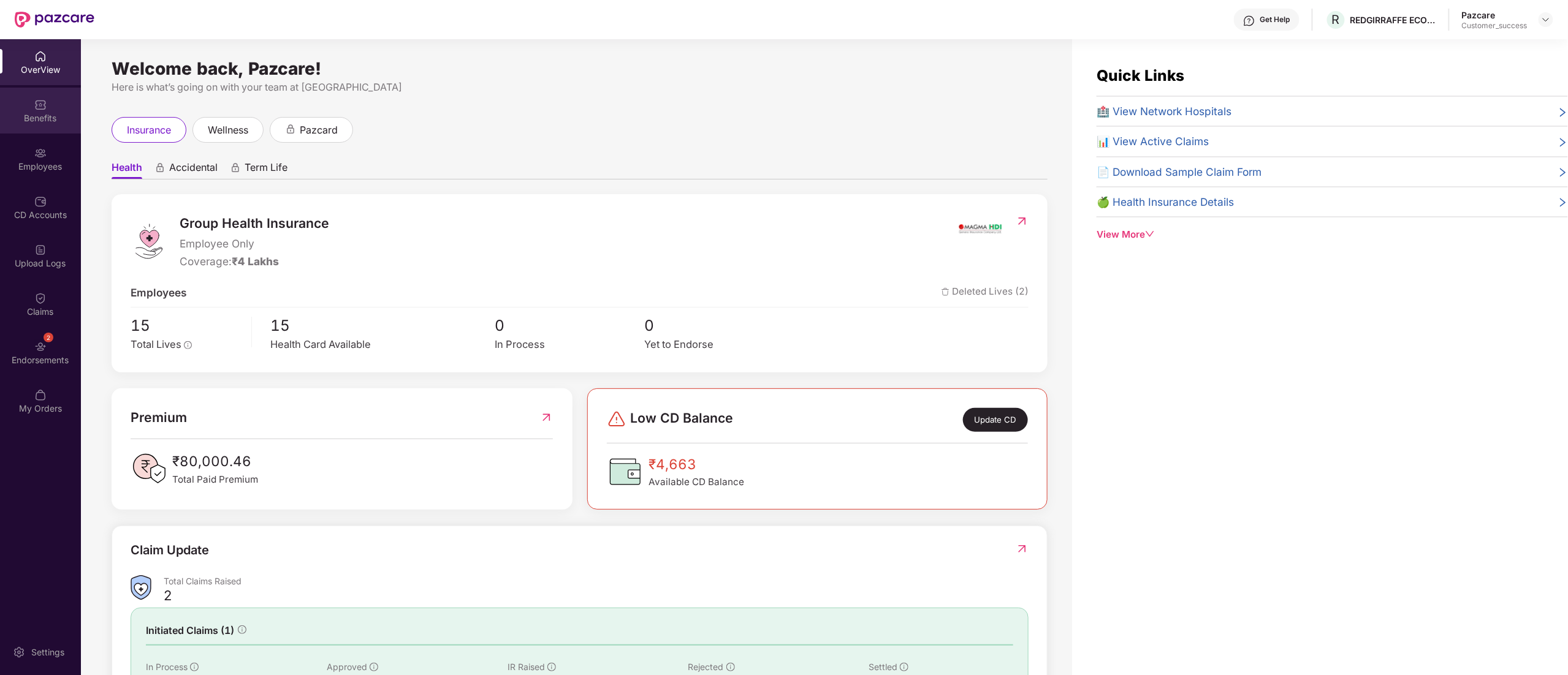
click at [33, 114] on div "Benefits" at bounding box center [40, 118] width 81 height 12
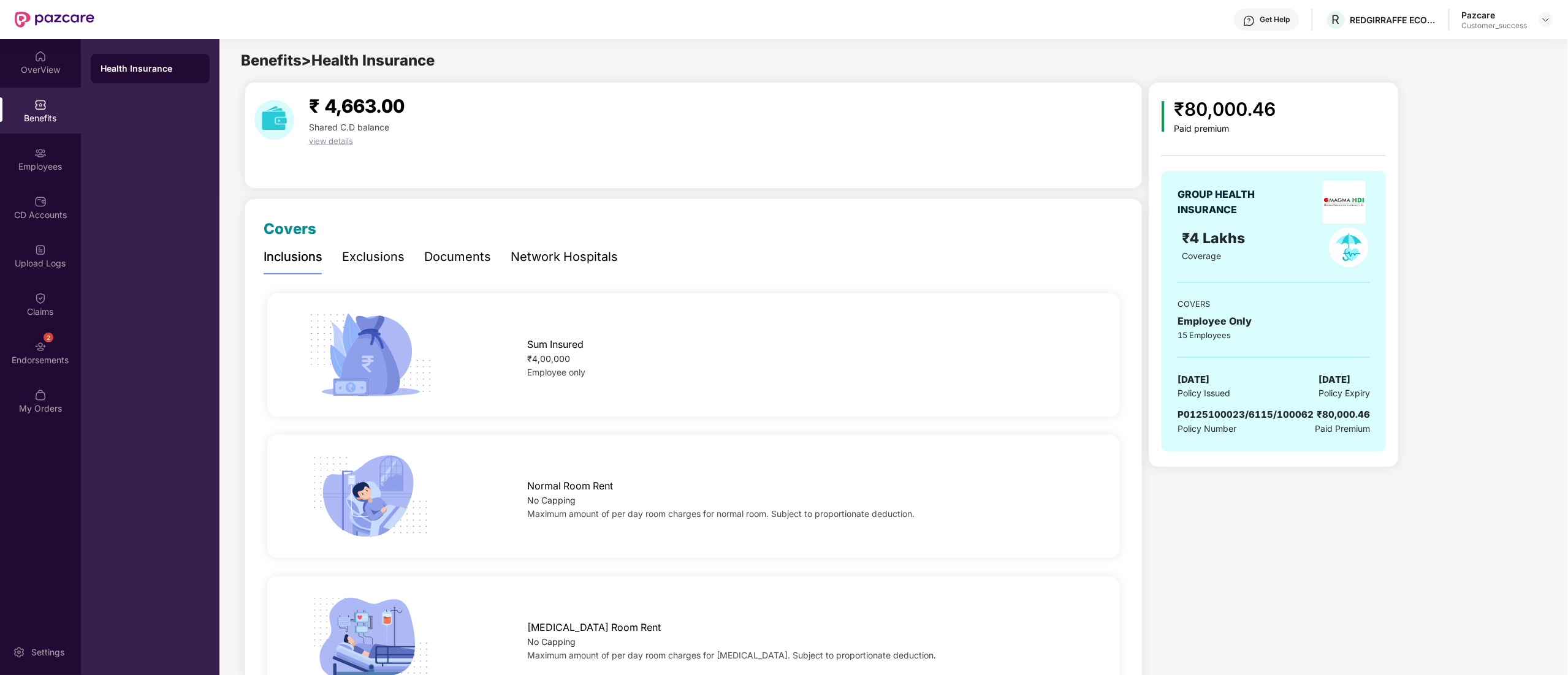
click at [342, 250] on div "Exclusions" at bounding box center [373, 257] width 63 height 19
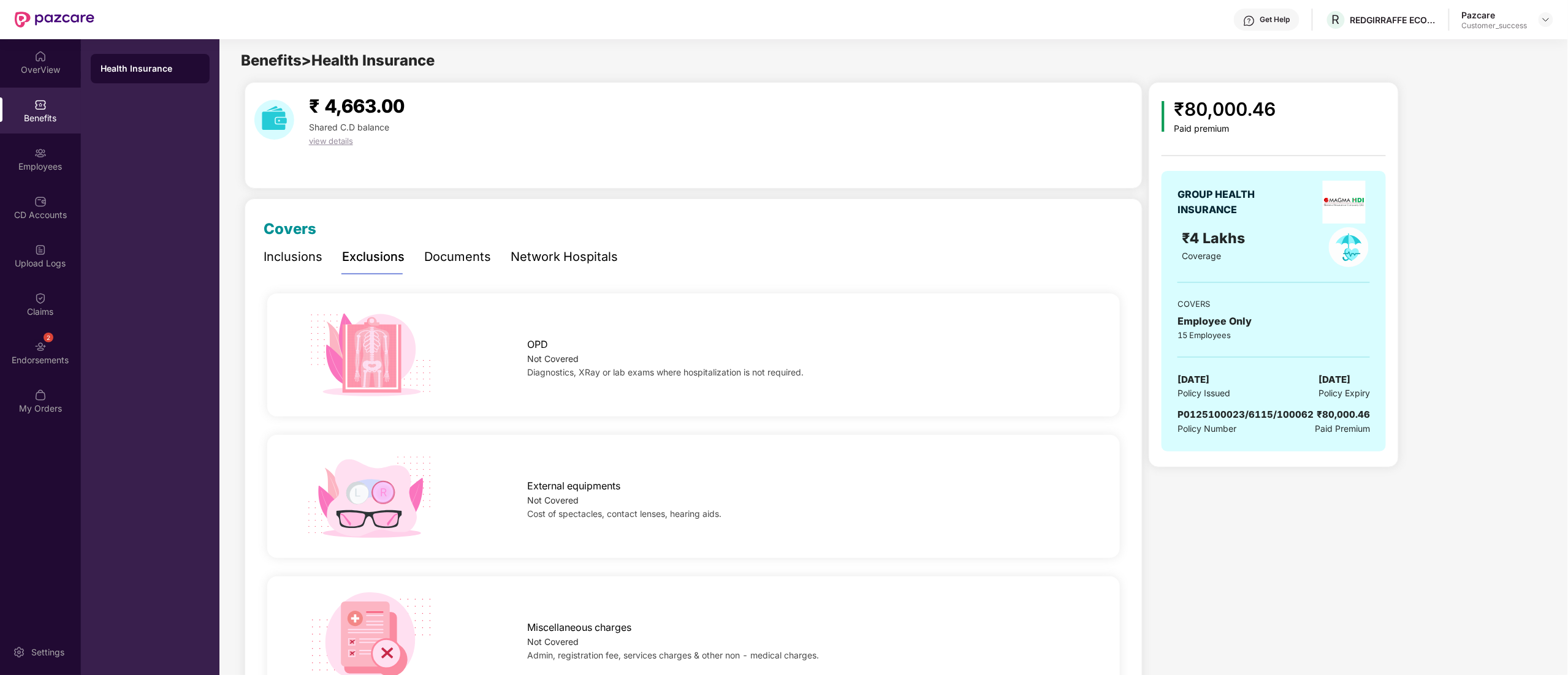
click at [454, 259] on div "Documents" at bounding box center [458, 257] width 67 height 19
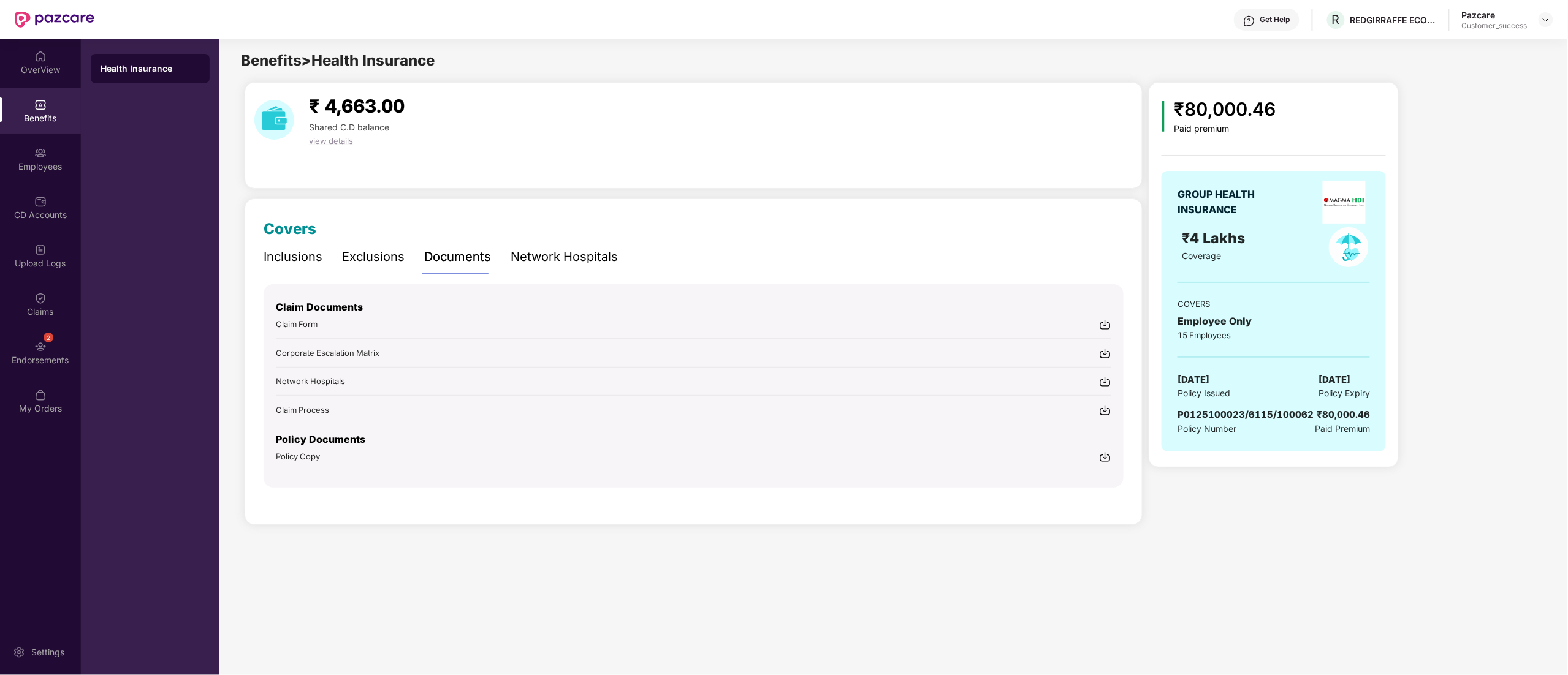
click at [1104, 460] on img at bounding box center [1105, 457] width 12 height 12
click at [1543, 23] on img at bounding box center [1545, 19] width 9 height 9
click at [1444, 43] on div "Switch to partner view" at bounding box center [1487, 49] width 159 height 24
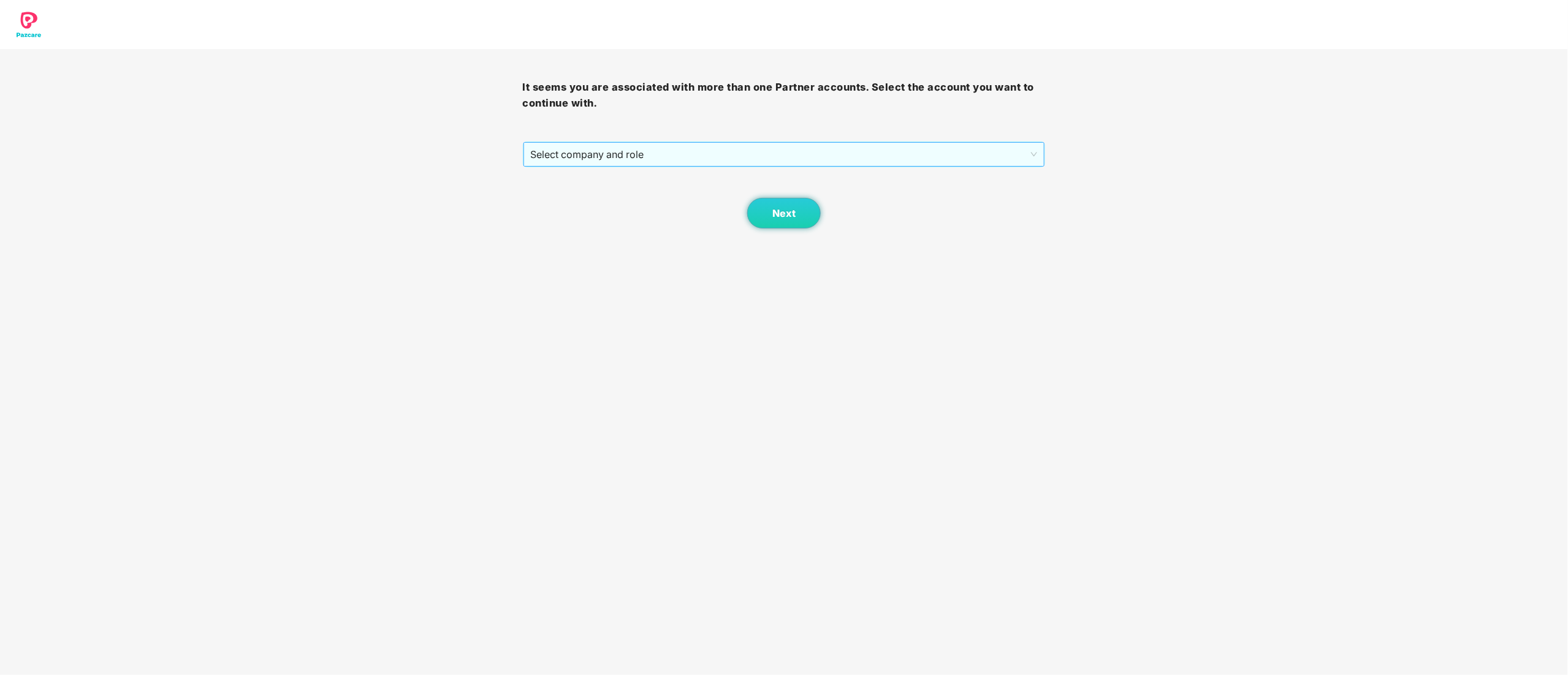
click at [611, 154] on span "Select company and role" at bounding box center [784, 154] width 507 height 23
click at [587, 204] on div "Pazcare - CUSTOMER_SUCCESS" at bounding box center [784, 199] width 508 height 14
click at [758, 212] on button "Next" at bounding box center [784, 213] width 74 height 31
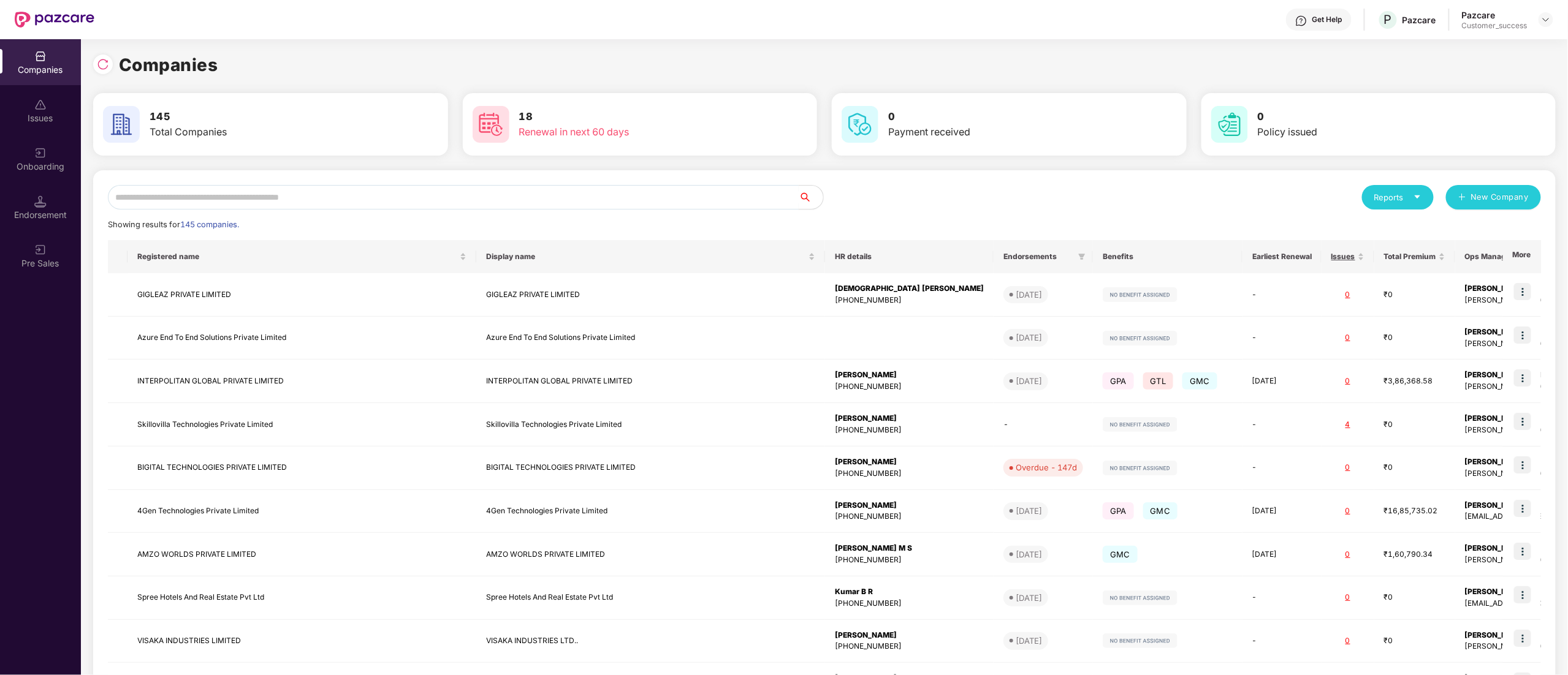
click at [291, 198] on input "text" at bounding box center [452, 197] width 691 height 25
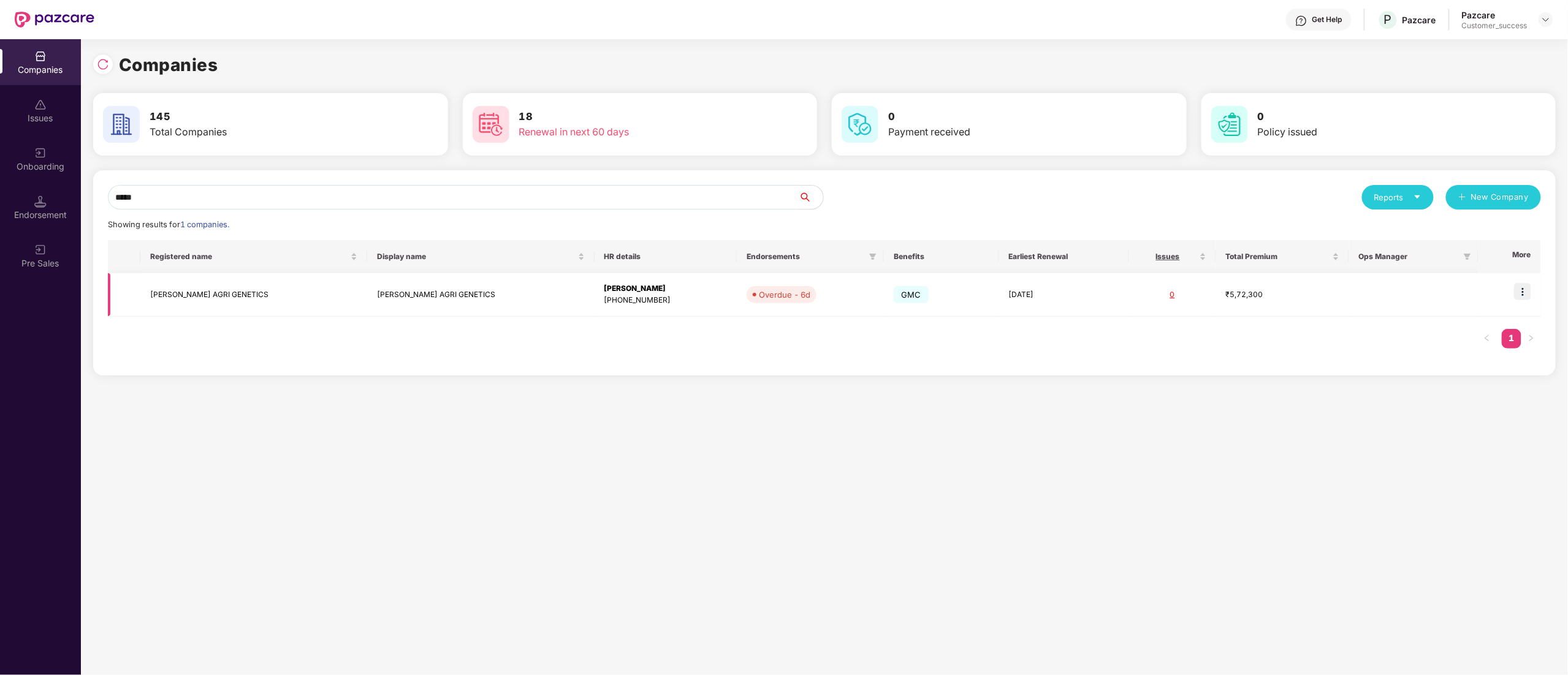
type input "*****"
click at [1523, 291] on img at bounding box center [1522, 291] width 17 height 17
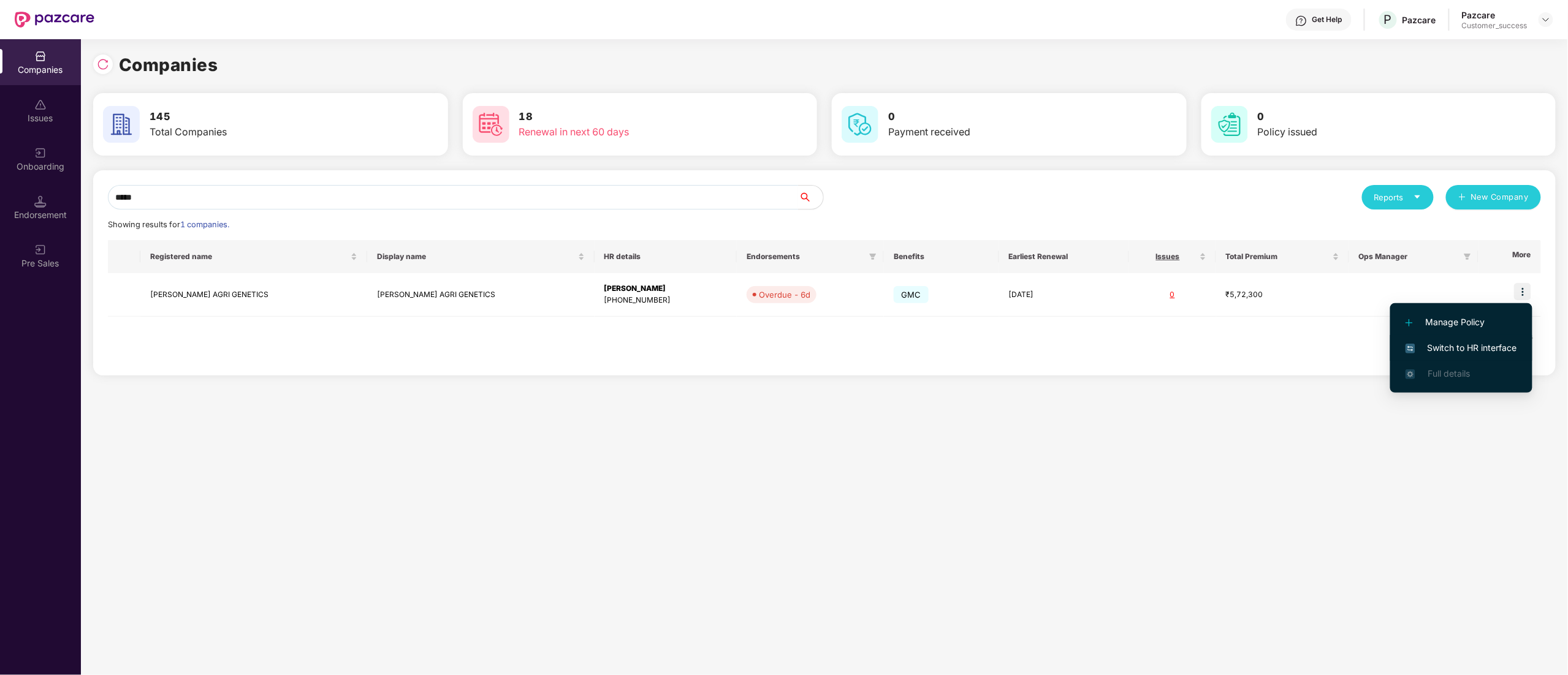
click at [1469, 337] on li "Switch to HR interface" at bounding box center [1460, 348] width 142 height 26
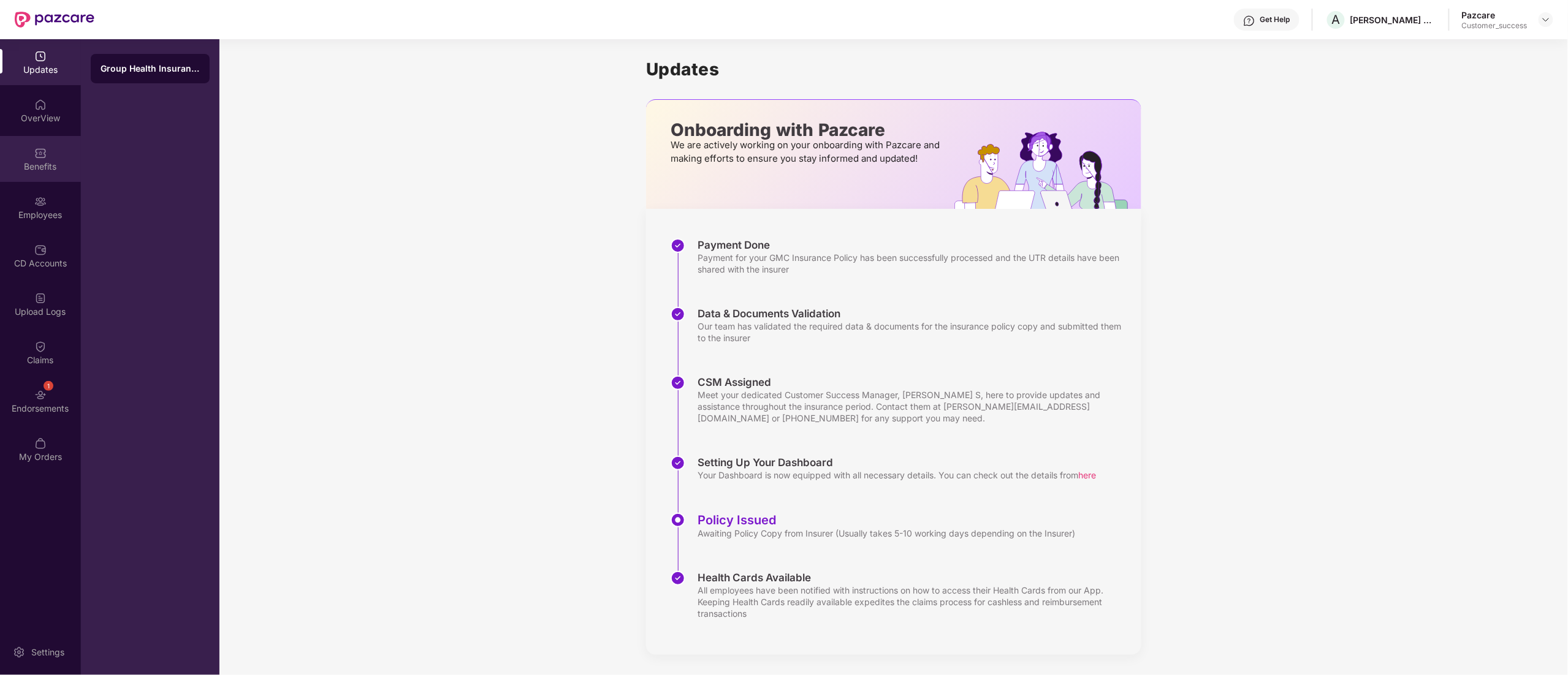
click at [40, 153] on img at bounding box center [40, 153] width 12 height 12
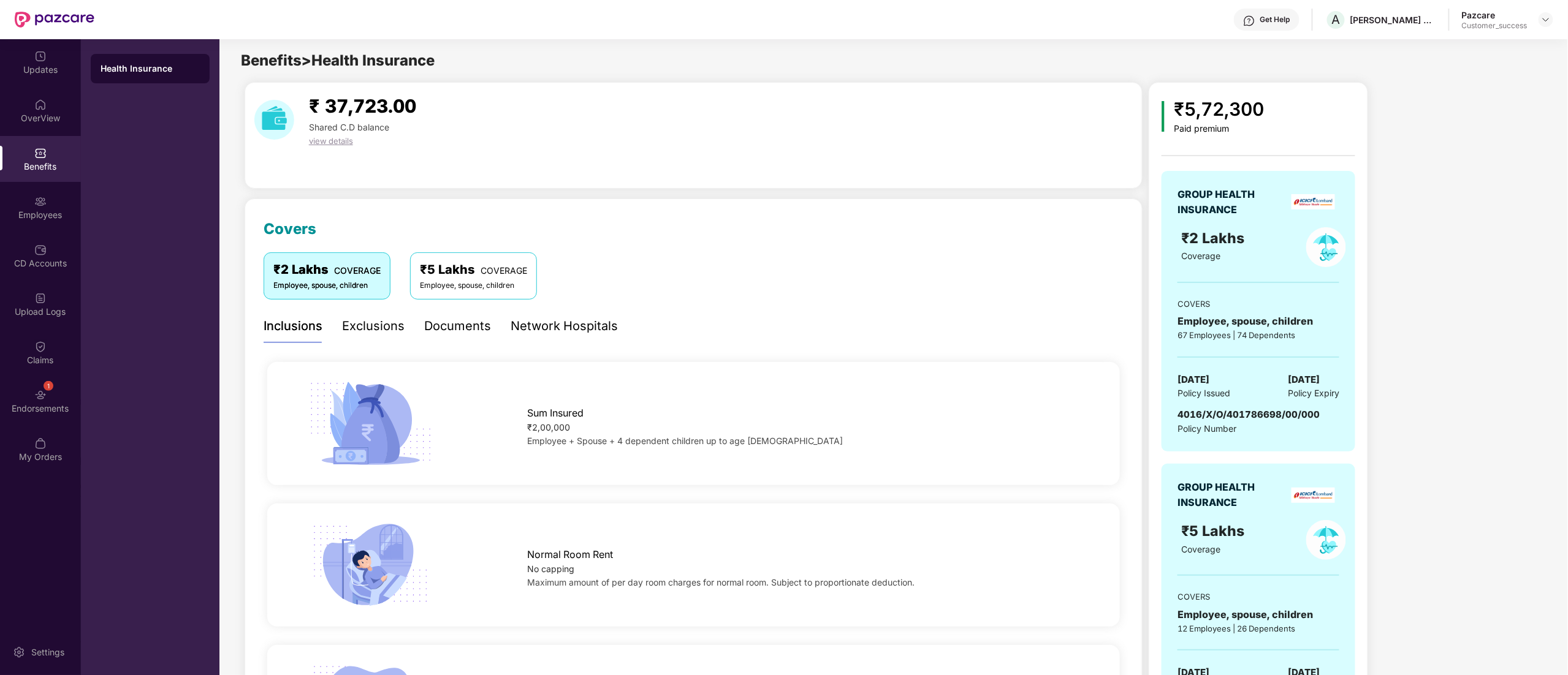
click at [1214, 413] on span "4016/X/O/401786698/00/000" at bounding box center [1248, 414] width 142 height 12
copy span "4016/X/O/401786698/00/000"
